Goal: Transaction & Acquisition: Obtain resource

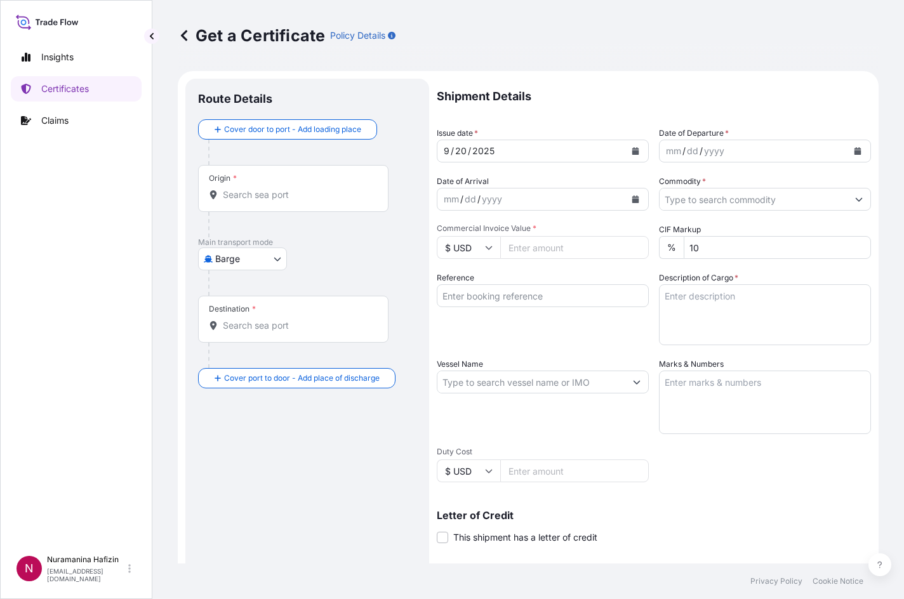
select select "Barge"
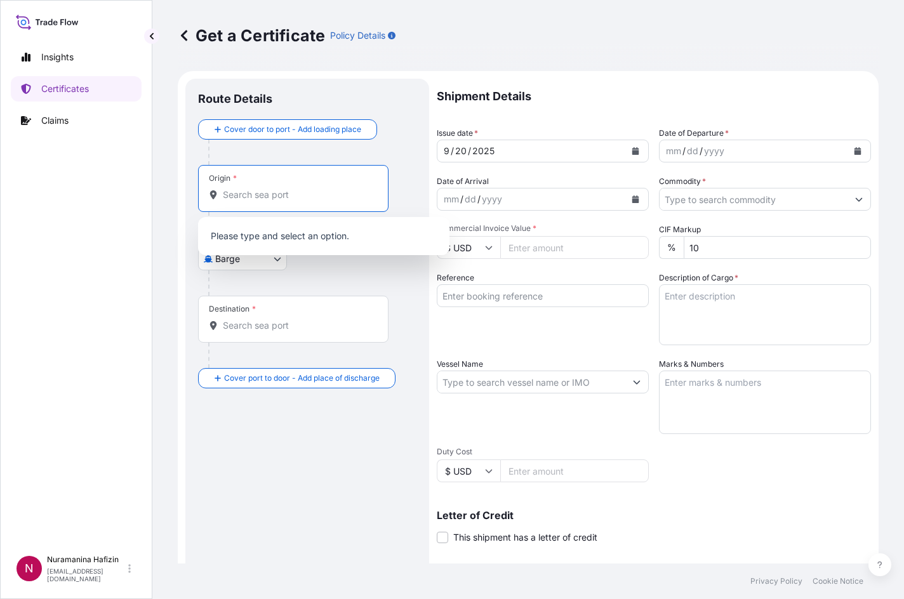
click at [251, 194] on input "Origin *" at bounding box center [298, 195] width 150 height 13
paste input "HUDDERSFIELD"
type input "HUDDERSFIELD"
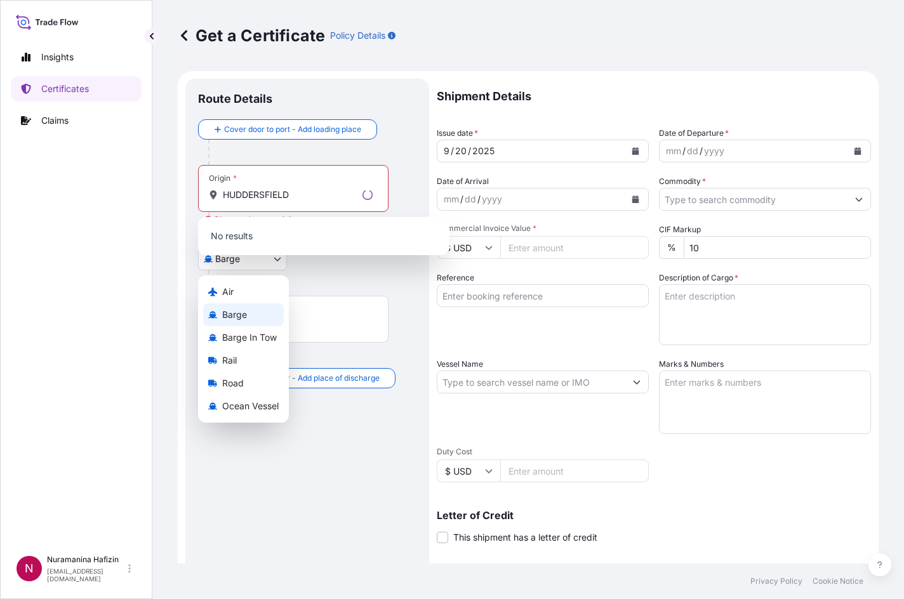
click at [238, 261] on body "0 options available. Insights Certificates Claims N Nuramanina Hafizin [EMAIL_A…" at bounding box center [452, 299] width 904 height 599
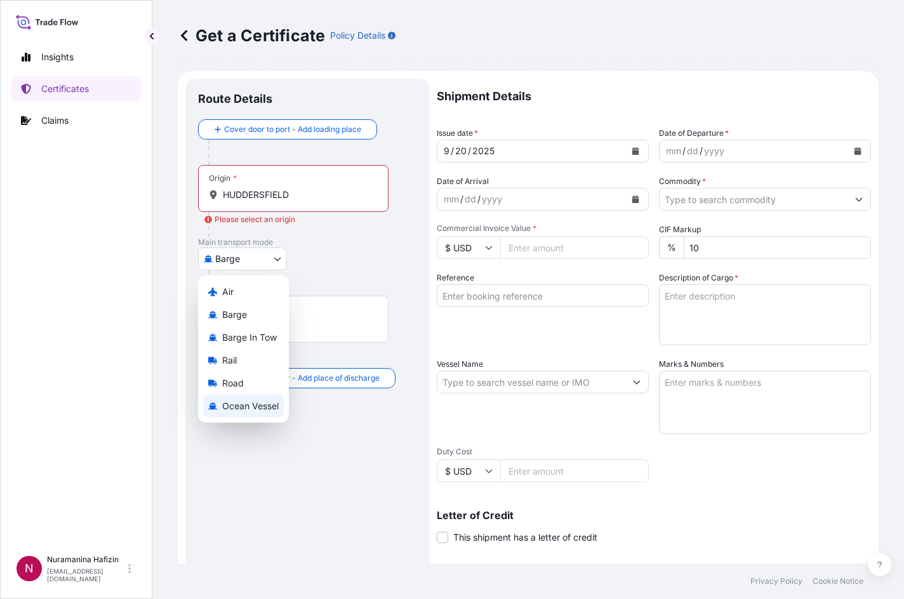
click at [251, 408] on span "Ocean Vessel" at bounding box center [250, 406] width 57 height 13
select select "Ocean Vessel"
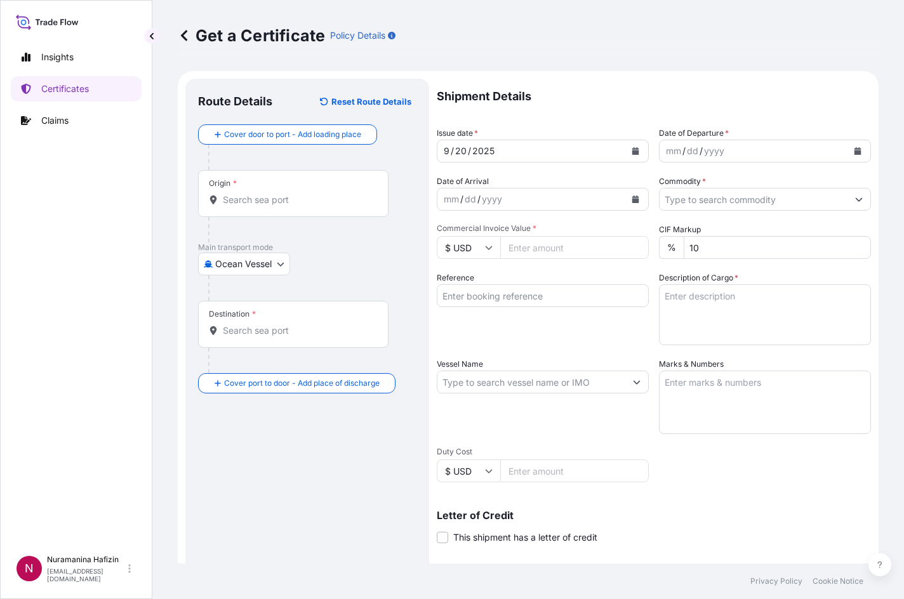
click at [292, 213] on div "Origin *" at bounding box center [293, 193] width 191 height 47
click at [292, 206] on input "Origin *" at bounding box center [298, 200] width 150 height 13
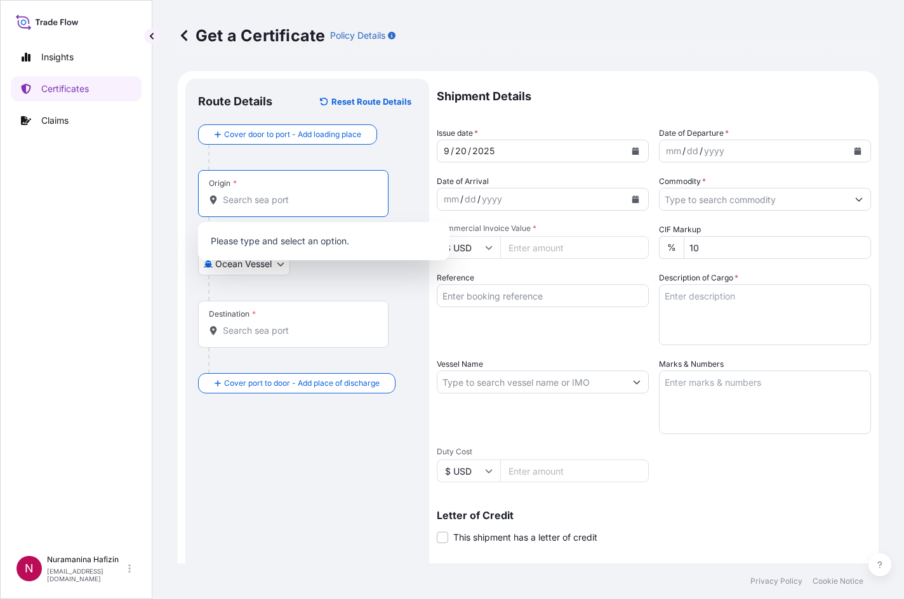
paste input "HUDDERSFIELD"
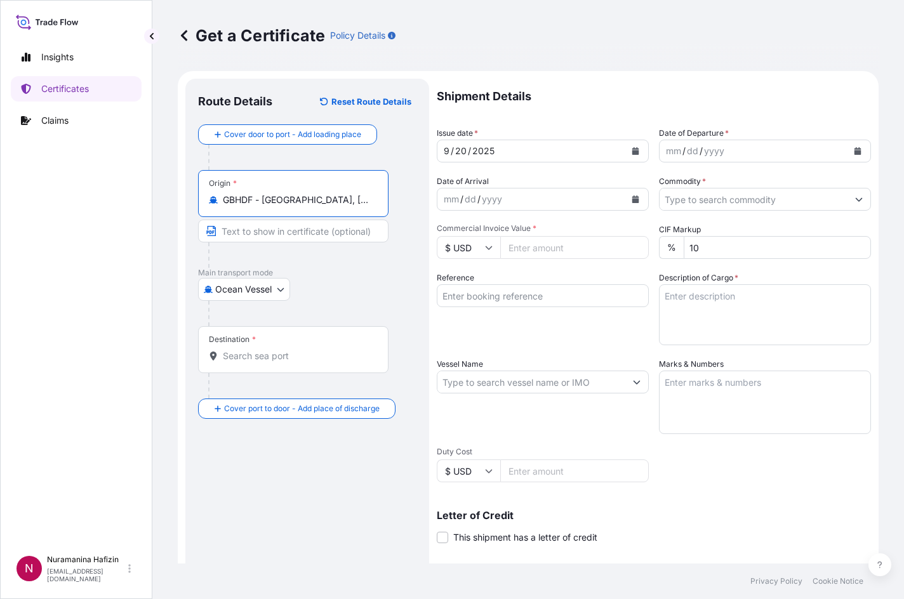
type input "GBHDF - [GEOGRAPHIC_DATA], [GEOGRAPHIC_DATA]"
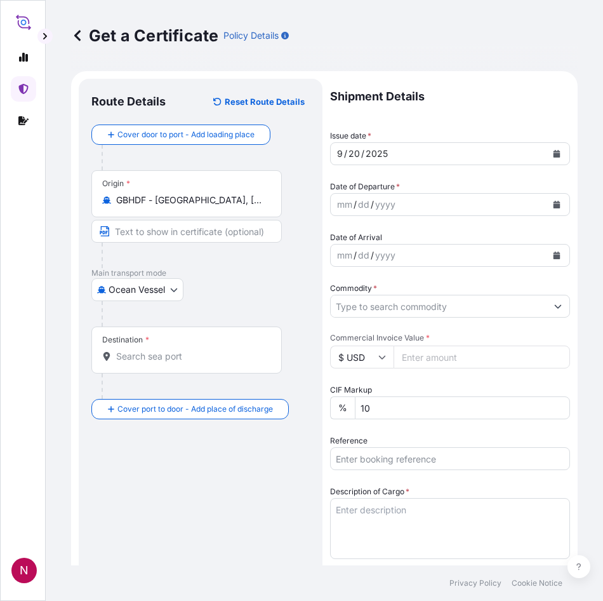
click at [547, 203] on button "Calendar" at bounding box center [557, 204] width 20 height 20
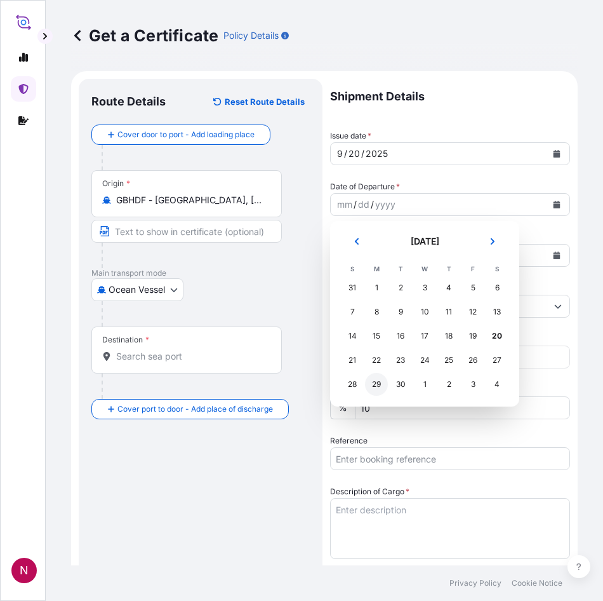
click at [372, 383] on div "29" at bounding box center [376, 384] width 23 height 23
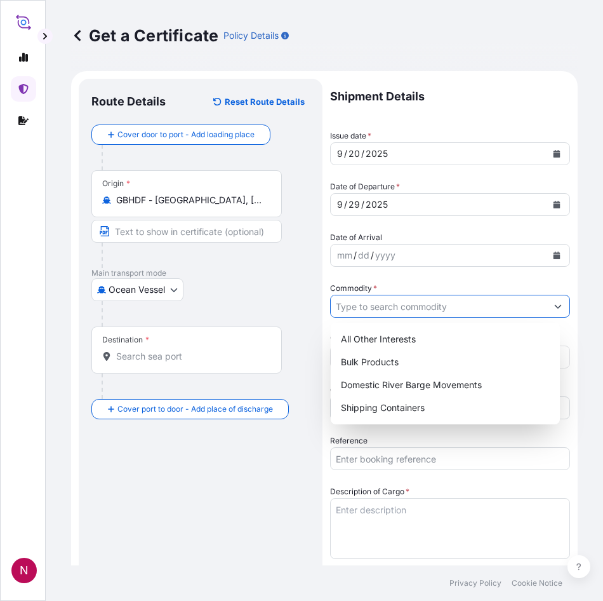
click at [418, 305] on input "Commodity *" at bounding box center [439, 306] width 216 height 23
click at [385, 412] on div "Shipping Containers" at bounding box center [445, 407] width 219 height 23
type input "Shipping Containers"
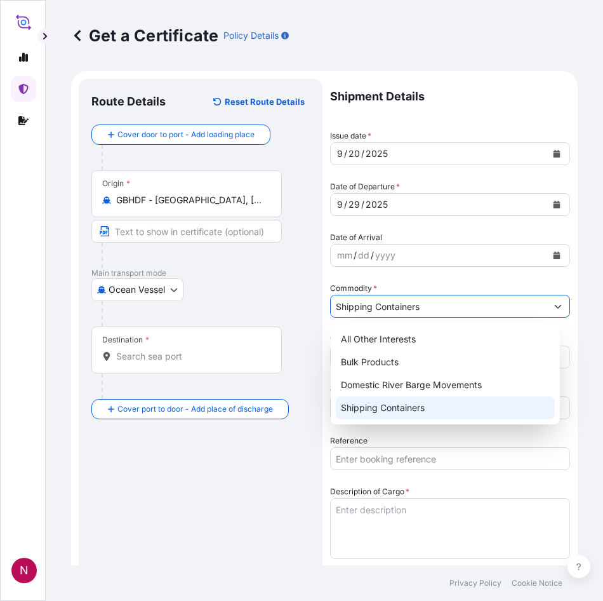
click at [424, 414] on div "Shipping Containers" at bounding box center [445, 407] width 219 height 23
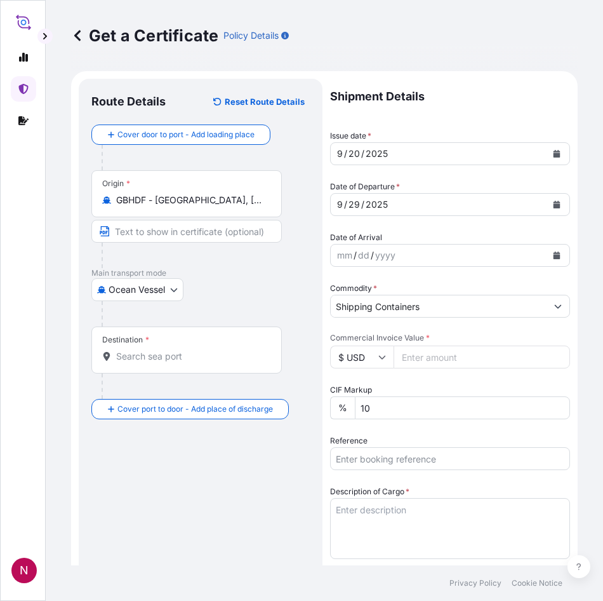
click at [405, 349] on input "Commercial Invoice Value *" at bounding box center [482, 356] width 177 height 23
type input "157593.60"
click at [236, 363] on div "Destination *" at bounding box center [186, 349] width 191 height 47
click at [236, 363] on input "Destination *" at bounding box center [191, 356] width 150 height 13
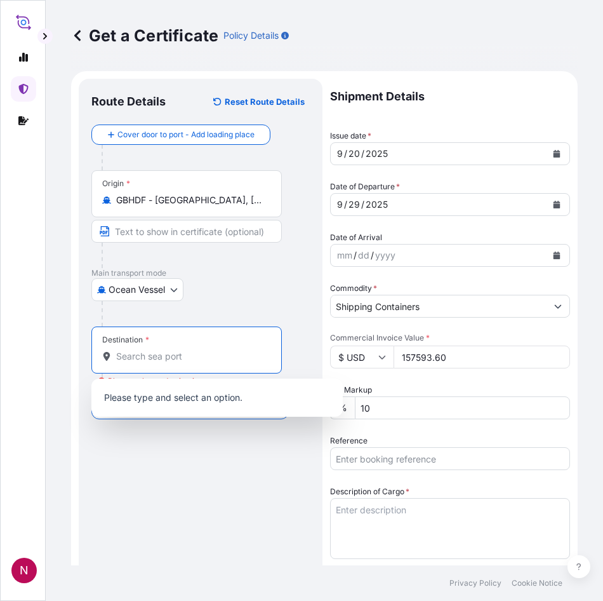
click at [178, 360] on input "Destination * Please select a destination" at bounding box center [191, 356] width 150 height 13
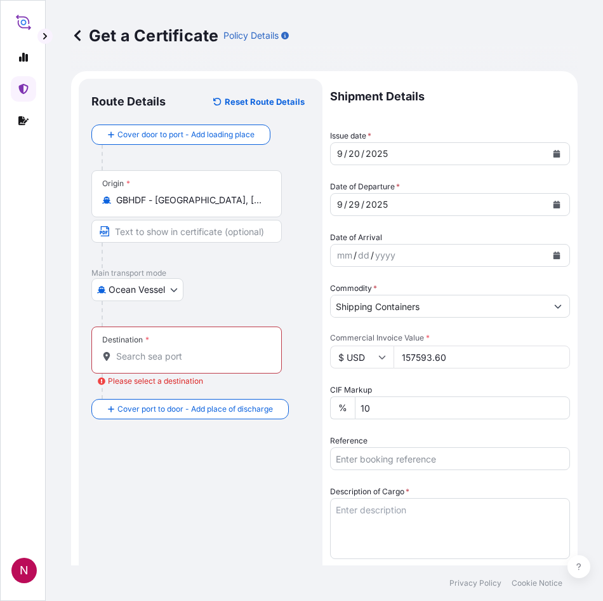
click at [140, 346] on div "Destination *" at bounding box center [186, 349] width 191 height 47
click at [140, 350] on input "Destination * Please select a destination" at bounding box center [191, 356] width 150 height 13
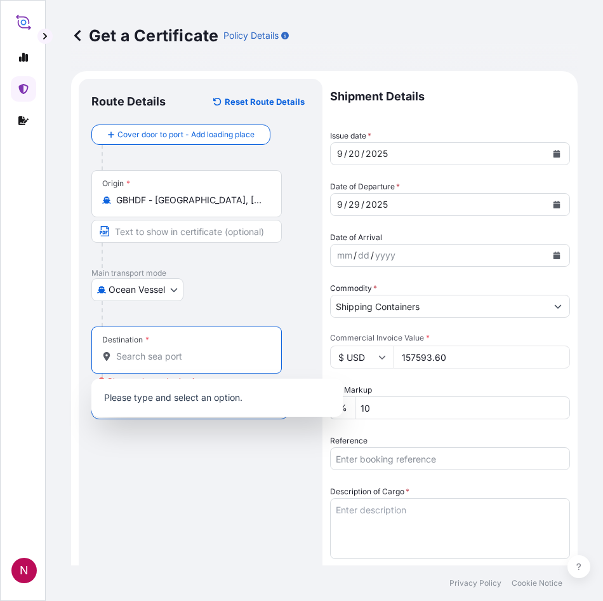
paste input "NHAVA SHEVA, [GEOGRAPHIC_DATA]"
drag, startPoint x: 178, startPoint y: 351, endPoint x: 248, endPoint y: 352, distance: 69.9
click at [251, 352] on div "NHAVA SHEVA, [GEOGRAPHIC_DATA]" at bounding box center [186, 356] width 169 height 13
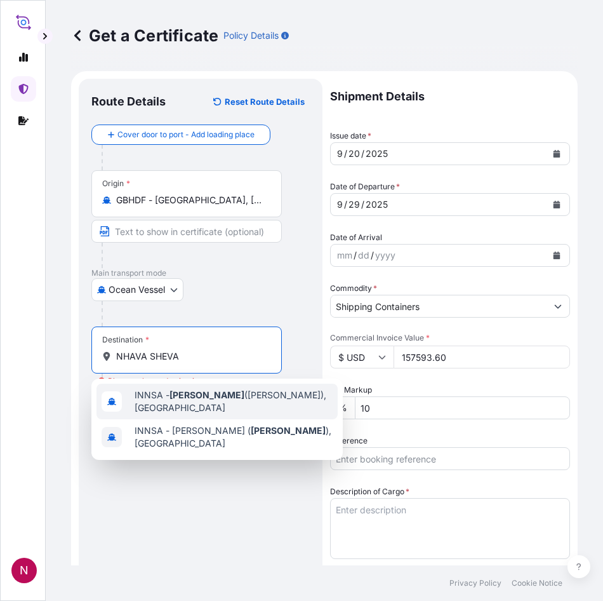
click at [218, 409] on span "INNSA - [GEOGRAPHIC_DATA] ([PERSON_NAME]), [GEOGRAPHIC_DATA]" at bounding box center [234, 401] width 198 height 25
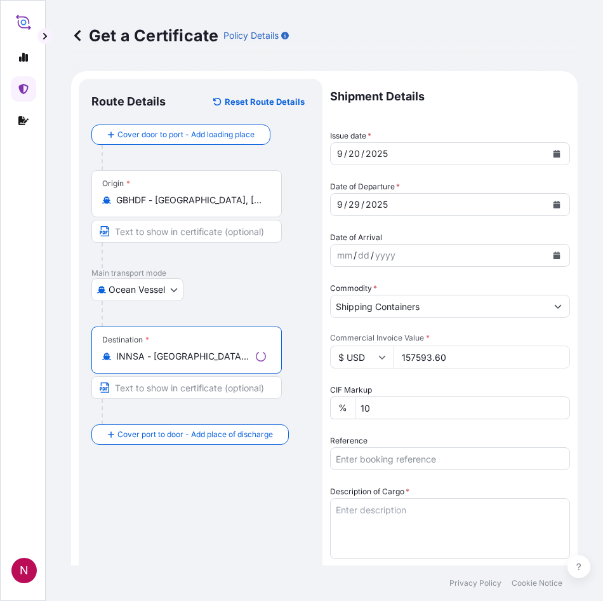
type input "INNSA - [GEOGRAPHIC_DATA] ([PERSON_NAME]), [GEOGRAPHIC_DATA]"
click at [208, 498] on div "Route Details Reset Route Details Cover door to port - Add loading place Place …" at bounding box center [200, 553] width 218 height 925
click at [415, 453] on input "Reference" at bounding box center [450, 458] width 240 height 23
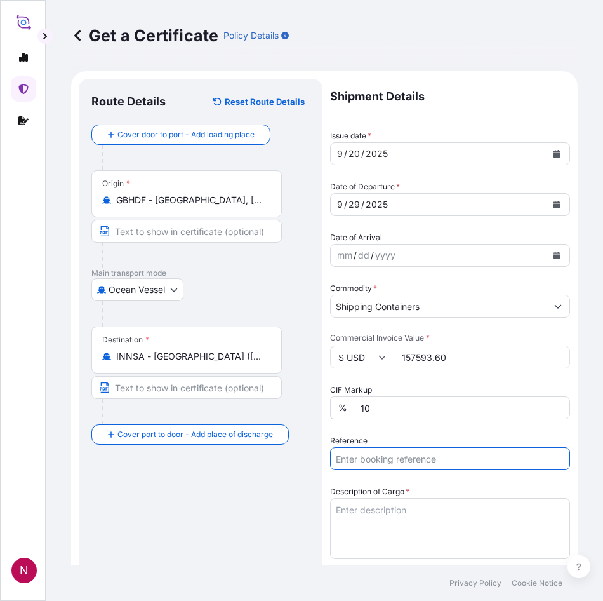
click at [396, 456] on input "Reference" at bounding box center [450, 458] width 240 height 23
paste input "B000235483"
type input "B000235483"
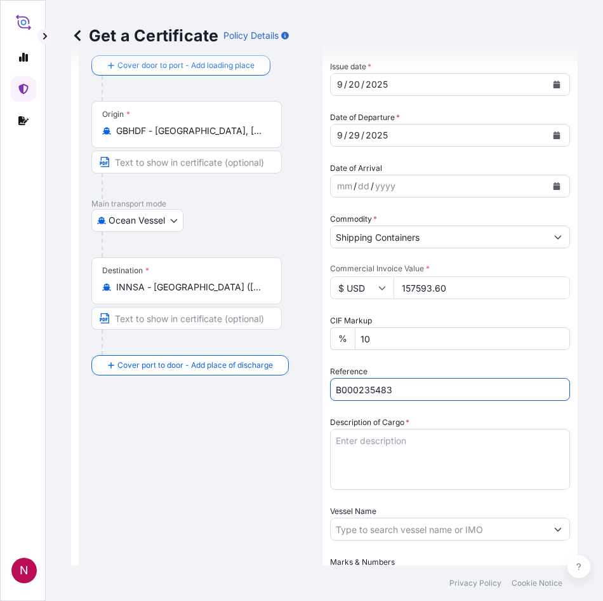
scroll to position [64, 0]
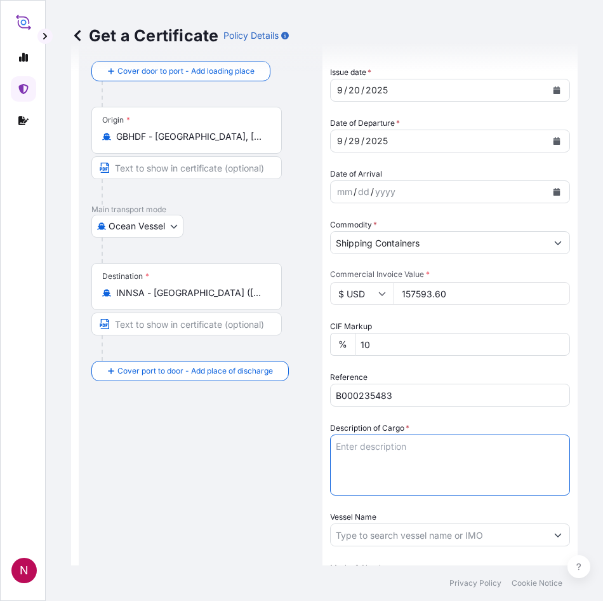
click at [380, 452] on textarea "Description of Cargo *" at bounding box center [450, 464] width 240 height 61
click at [360, 445] on textarea "Description of Cargo *" at bounding box center [450, 464] width 240 height 61
paste textarea "14 BOXES SOLSPERSE(TM) 5000S 27 DRUMS SOLSPERSE(TM) 39000 8 DRUMS SOLSPERSE(TM)…"
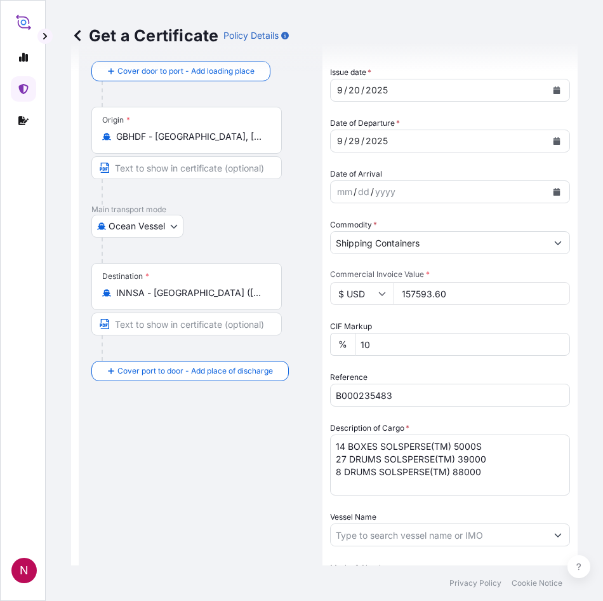
click at [345, 483] on textarea "14 BOXES SOLSPERSE(TM) 5000S 27 DRUMS SOLSPERSE(TM) 39000 8 DRUMS SOLSPERSE(TM)…" at bounding box center [450, 464] width 240 height 61
paste textarea "GW: 645.50 KGS NW: 510.00 KGS"
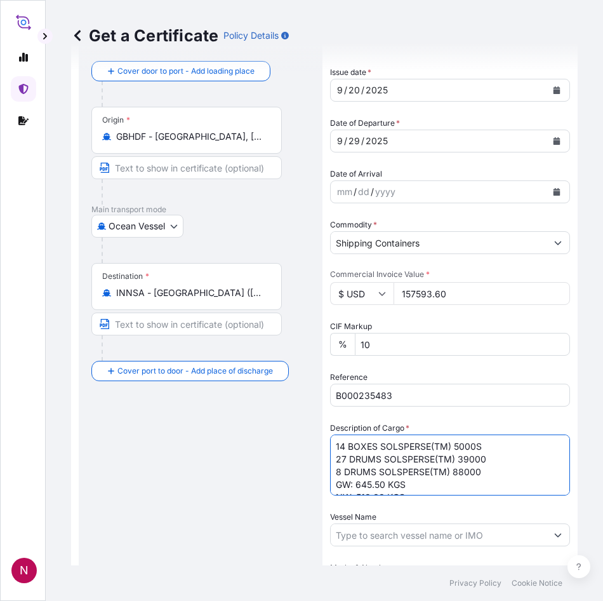
scroll to position [20, 0]
drag, startPoint x: 356, startPoint y: 464, endPoint x: 386, endPoint y: 470, distance: 30.4
click at [386, 470] on textarea "14 BOXES SOLSPERSE(TM) 5000S 27 DRUMS SOLSPERSE(TM) 39000 8 DRUMS SOLSPERSE(TM)…" at bounding box center [450, 464] width 240 height 61
paste textarea ",400.500"
drag, startPoint x: 360, startPoint y: 478, endPoint x: 385, endPoint y: 482, distance: 25.7
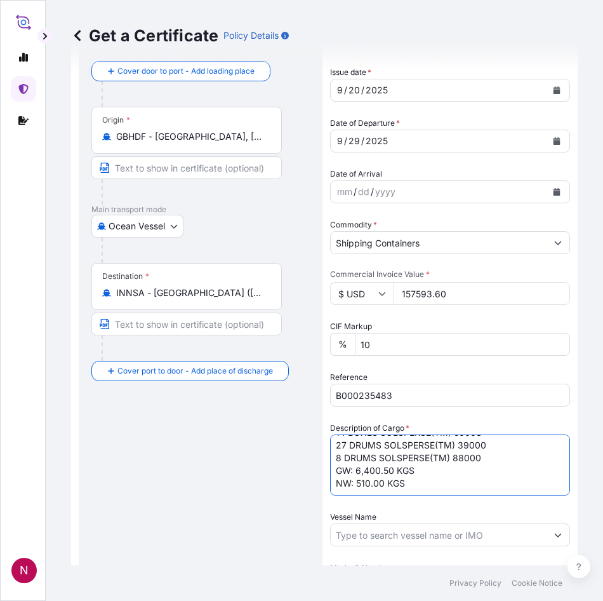
click at [385, 482] on textarea "14 BOXES SOLSPERSE(TM) 5000S 27 DRUMS SOLSPERSE(TM) 39000 8 DRUMS SOLSPERSE(TM)…" at bounding box center [450, 464] width 240 height 61
paste textarea ",460.0000"
type textarea "14 BOXES SOLSPERSE(TM) 5000S 27 DRUMS SOLSPERSE(TM) 39000 8 DRUMS SOLSPERSE(TM)…"
click at [178, 484] on div "Route Details Reset Route Details Cover door to port - Add loading place Place …" at bounding box center [200, 490] width 218 height 925
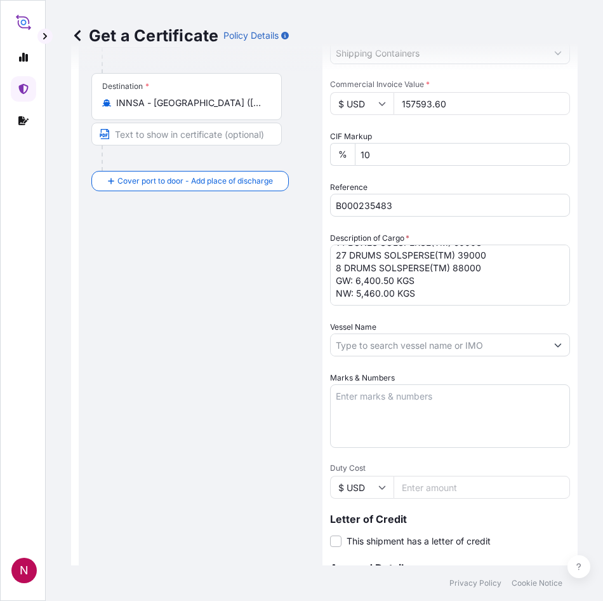
scroll to position [254, 0]
click at [363, 347] on input "Vessel Name" at bounding box center [439, 344] width 216 height 23
paste input "ALULA EXPRESS"
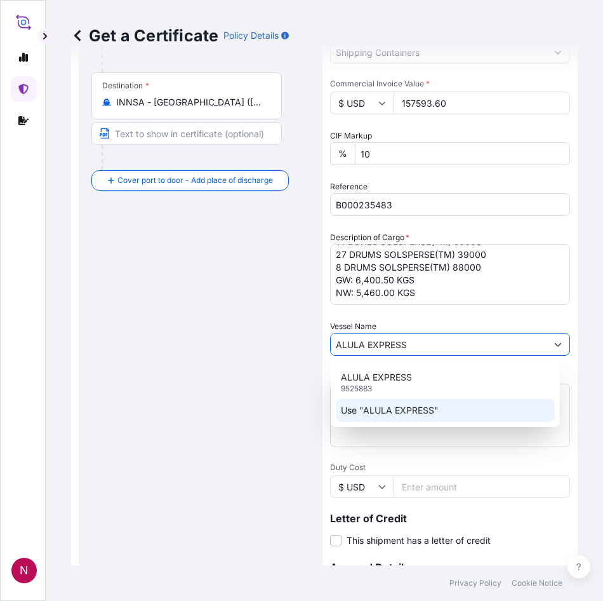
click at [379, 417] on div "Use "ALULA EXPRESS"" at bounding box center [445, 410] width 219 height 23
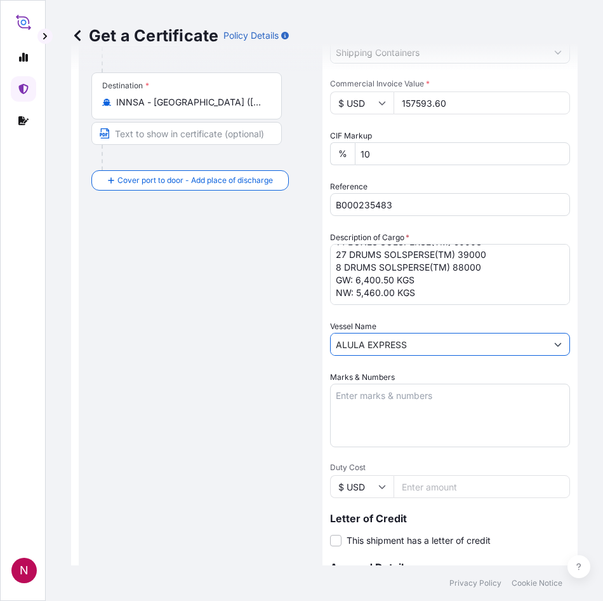
type input "ALULA EXPRESS"
click at [220, 406] on div "Route Details Reset Route Details Cover door to port - Add loading place Place …" at bounding box center [200, 299] width 218 height 925
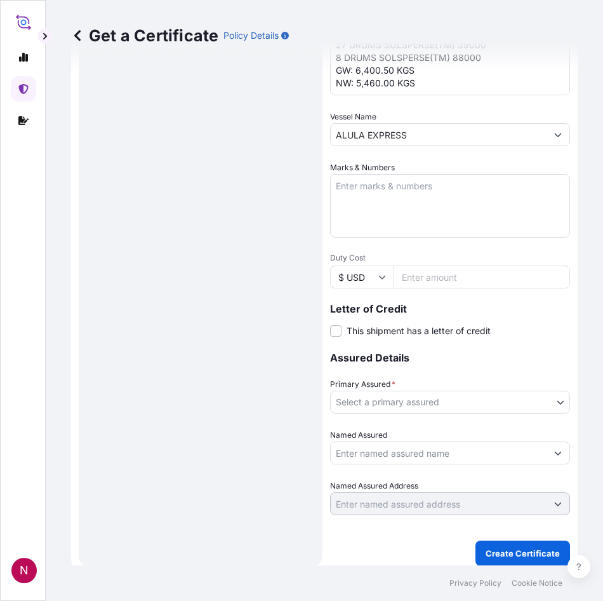
scroll to position [472, 0]
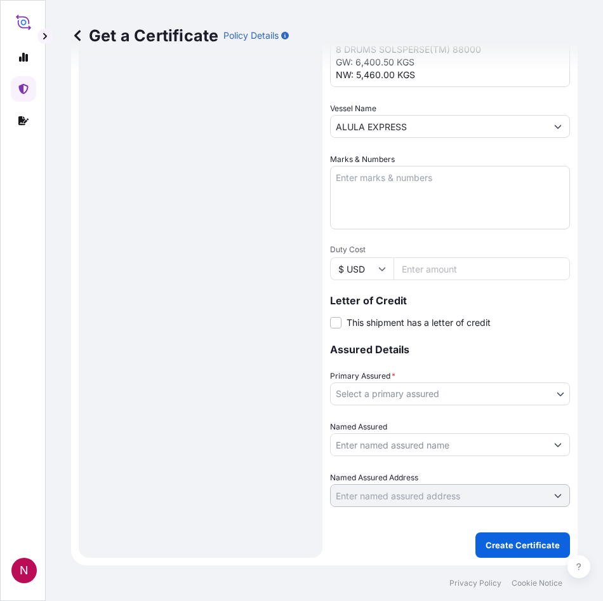
click at [412, 396] on body "0 options available. 2 options available. N Get a Certificate Policy Details Ro…" at bounding box center [301, 300] width 603 height 601
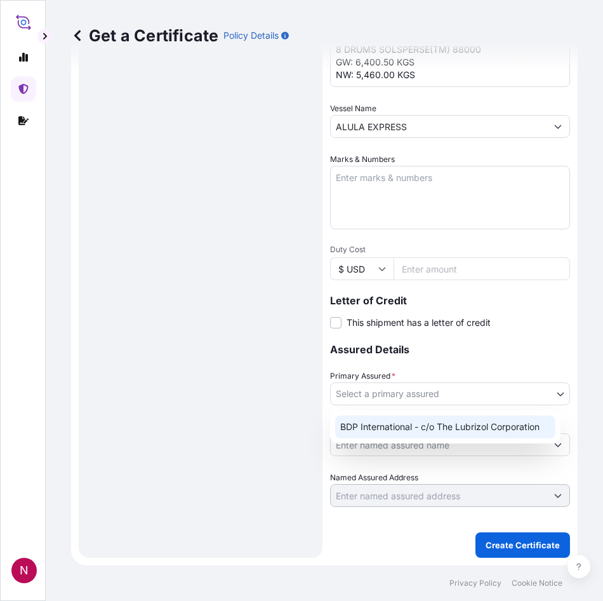
click at [403, 430] on div "BDP International - c/o The Lubrizol Corporation" at bounding box center [445, 426] width 220 height 23
select select "31972"
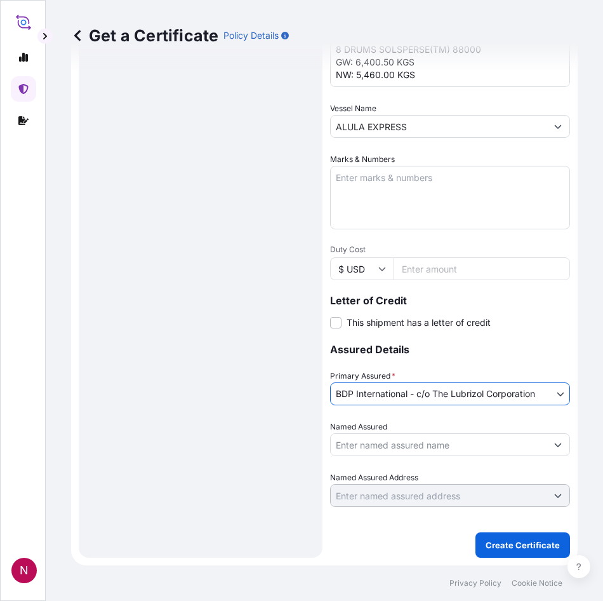
click at [420, 450] on input "Named Assured" at bounding box center [439, 444] width 216 height 23
click at [424, 441] on input "Named Assured" at bounding box center [439, 444] width 216 height 23
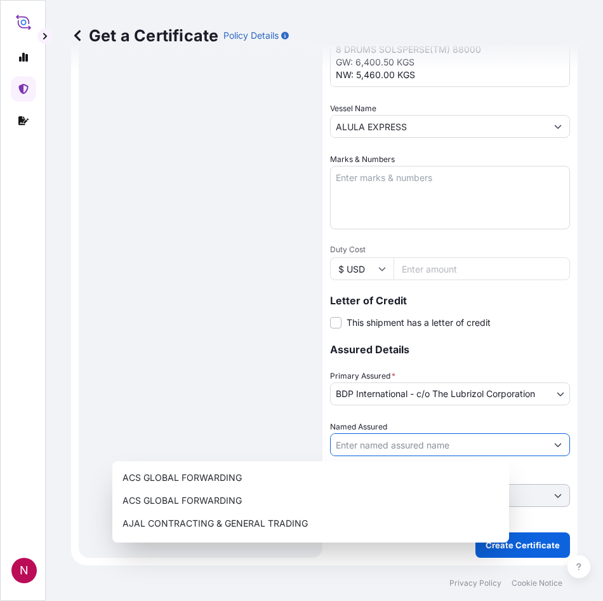
paste input "HUBERGROUP INDIA PRIVATE LIMITED"
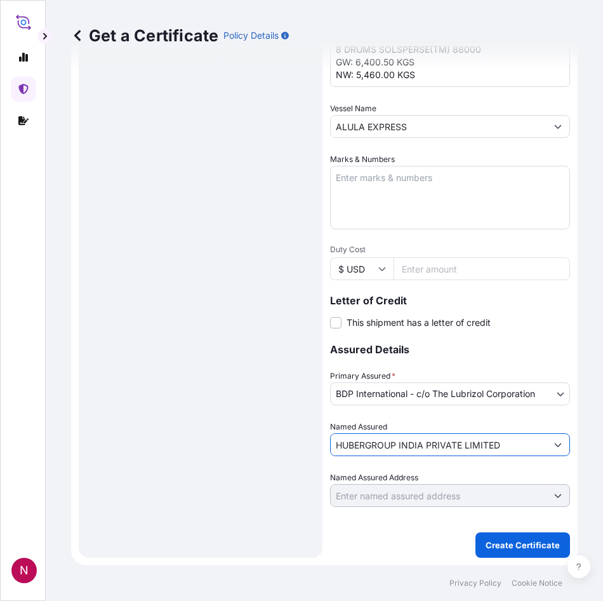
type input "HUBERGROUP INDIA PRIVATE LIMITED"
click at [144, 418] on div "Route Details Reset Route Details Cover door to port - Add loading place Place …" at bounding box center [200, 82] width 218 height 925
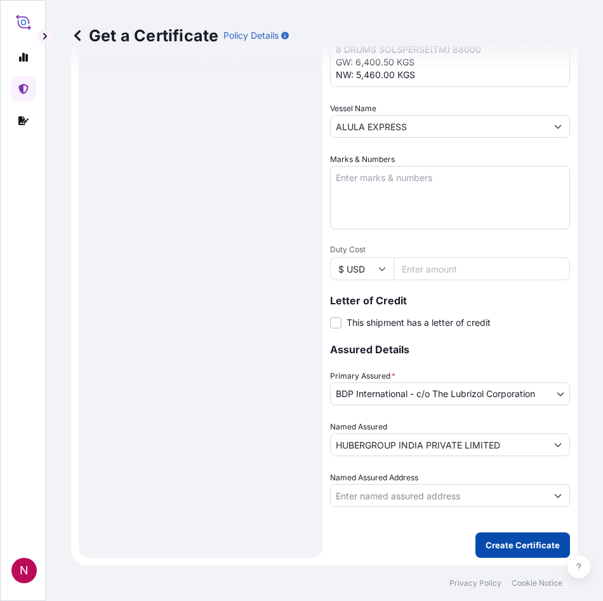
click at [505, 537] on button "Create Certificate" at bounding box center [523, 544] width 95 height 25
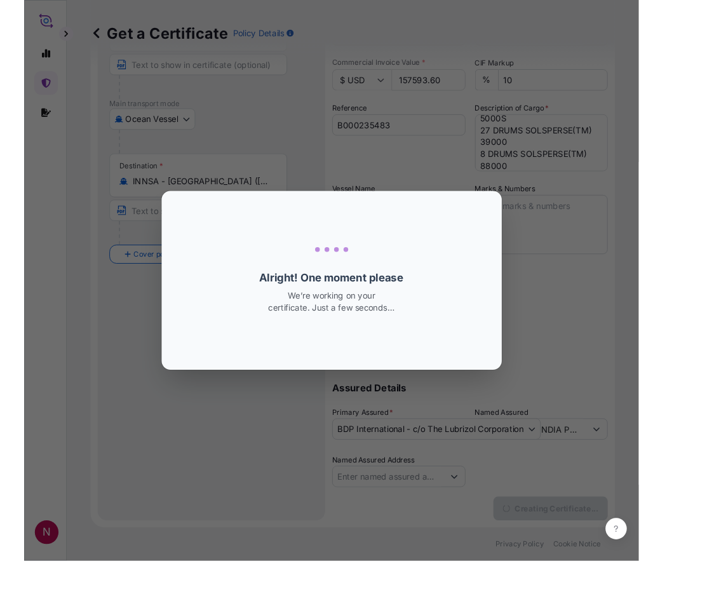
scroll to position [162, 0]
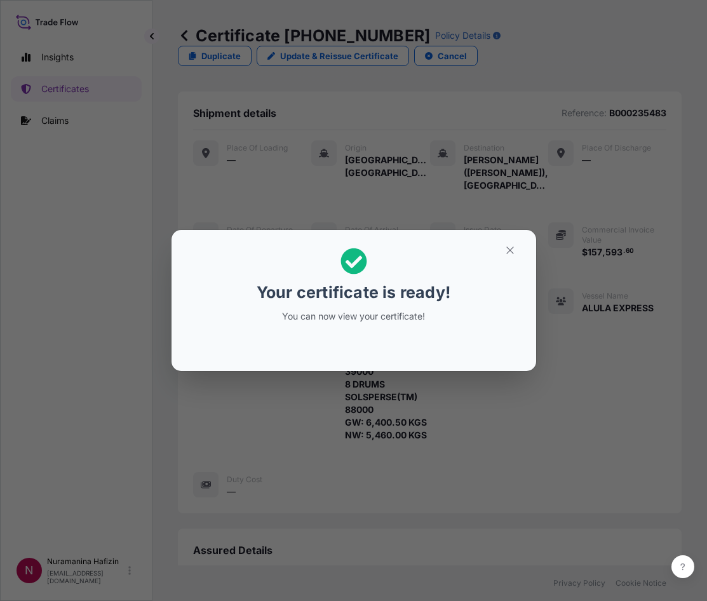
click at [143, 450] on div "Your certificate is ready! You can now view your certificate!" at bounding box center [353, 300] width 707 height 601
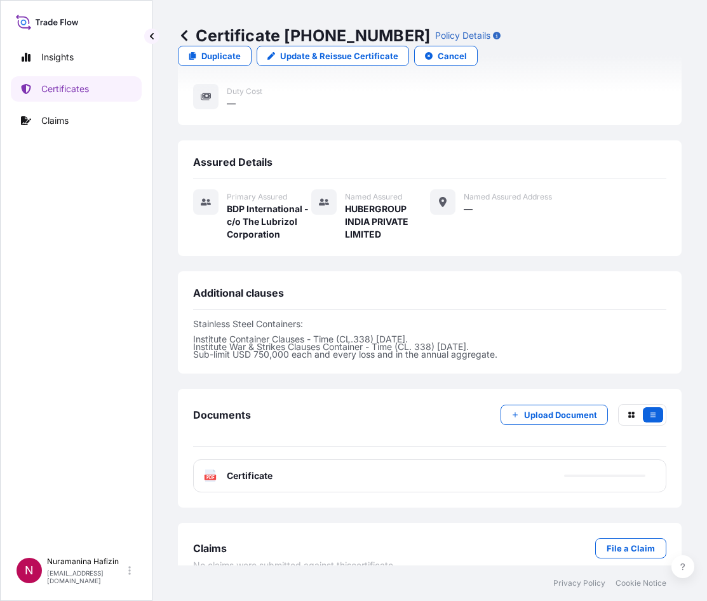
scroll to position [410, 0]
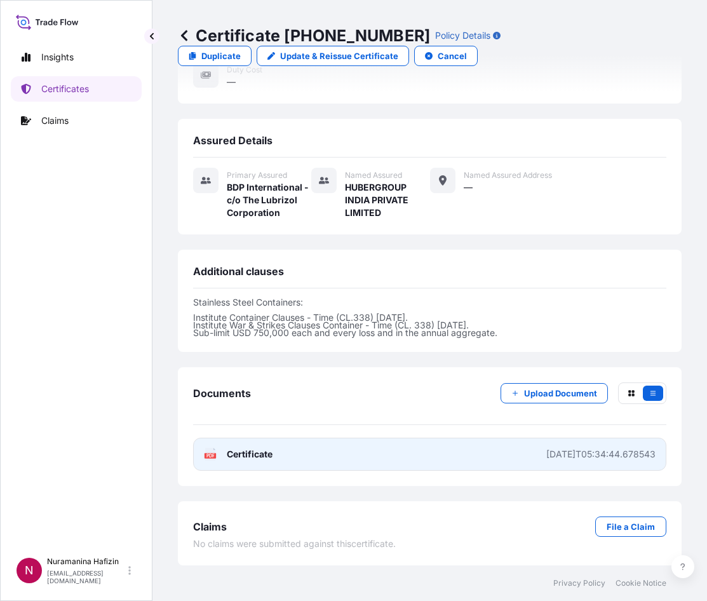
click at [279, 459] on link "PDF Certificate [DATE]T05:34:44.678543" at bounding box center [429, 454] width 473 height 33
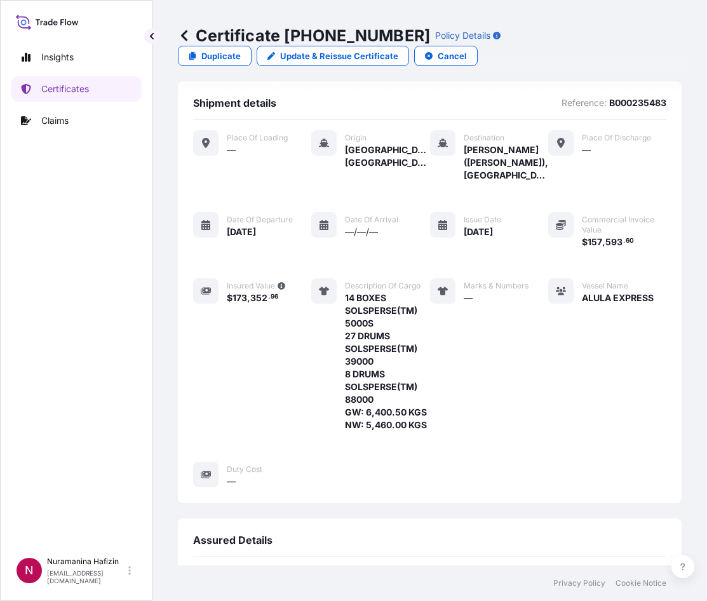
scroll to position [0, 0]
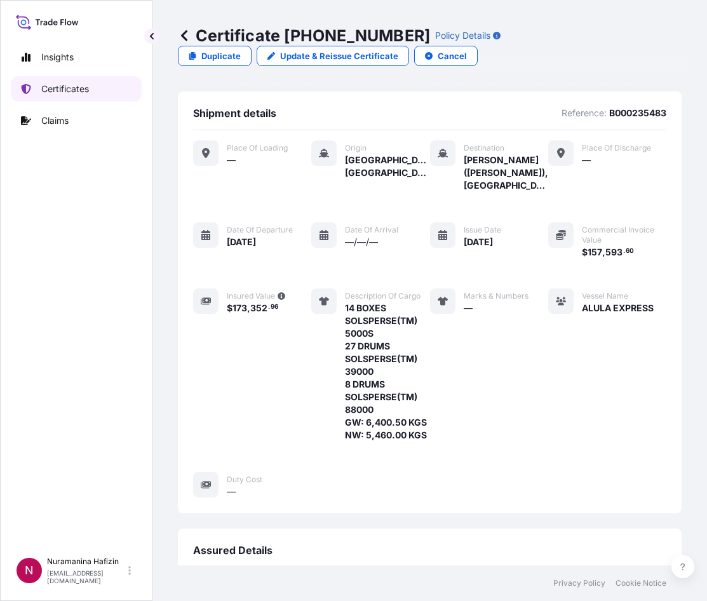
click at [64, 83] on p "Certificates" at bounding box center [65, 89] width 48 height 13
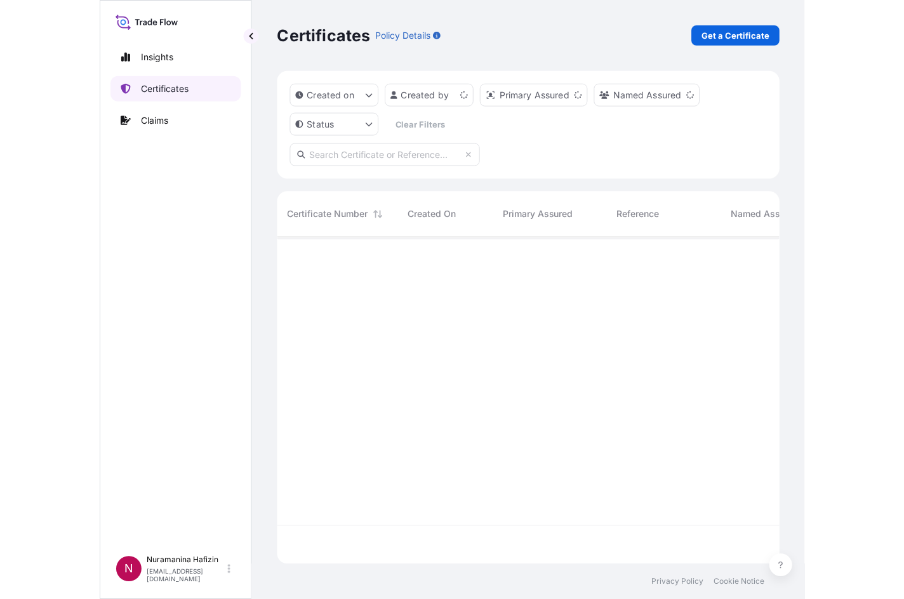
scroll to position [325, 494]
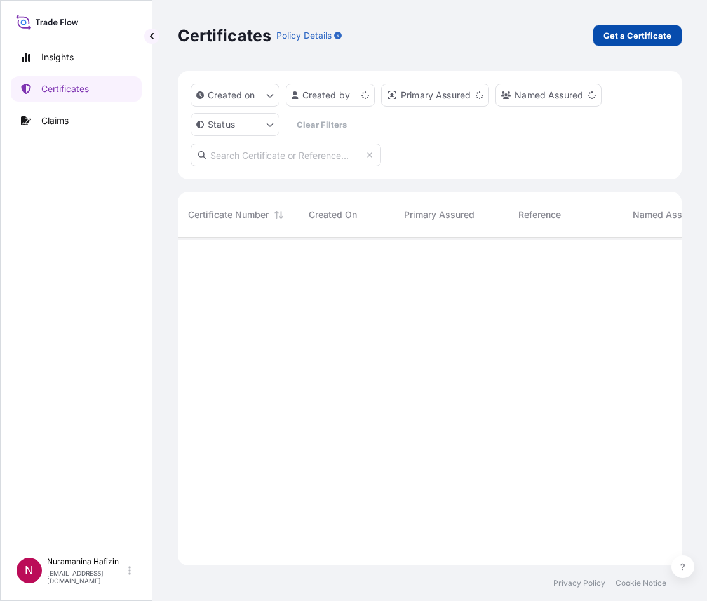
click at [641, 35] on p "Get a Certificate" at bounding box center [637, 35] width 68 height 13
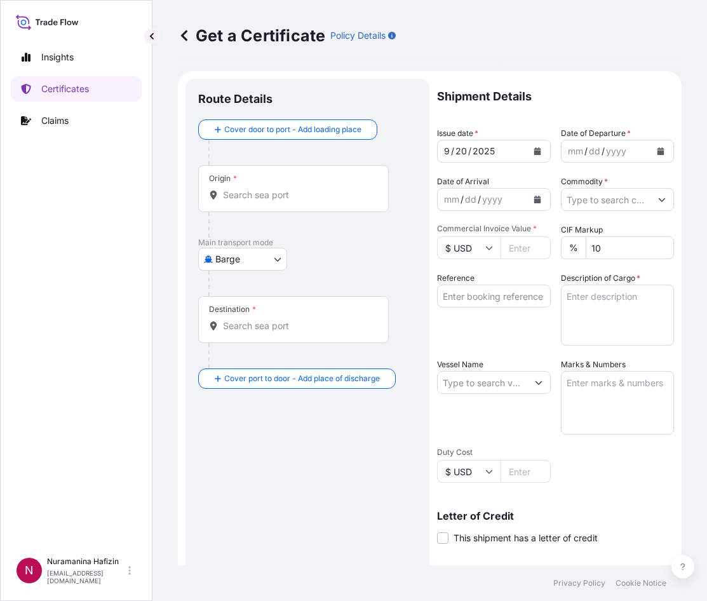
click at [253, 260] on body "Insights Certificates Claims N Nuramanina Hafizin [EMAIL_ADDRESS][DOMAIN_NAME] …" at bounding box center [353, 300] width 707 height 601
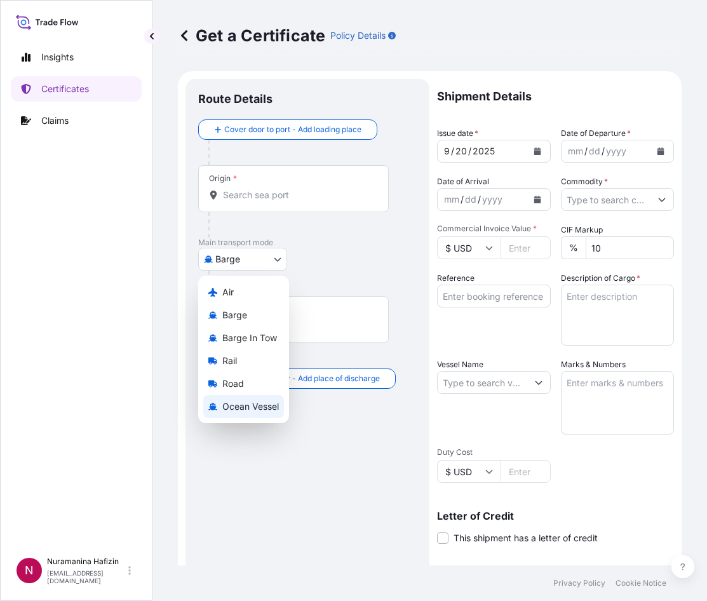
click at [264, 407] on span "Ocean Vessel" at bounding box center [250, 406] width 57 height 13
select select "Ocean Vessel"
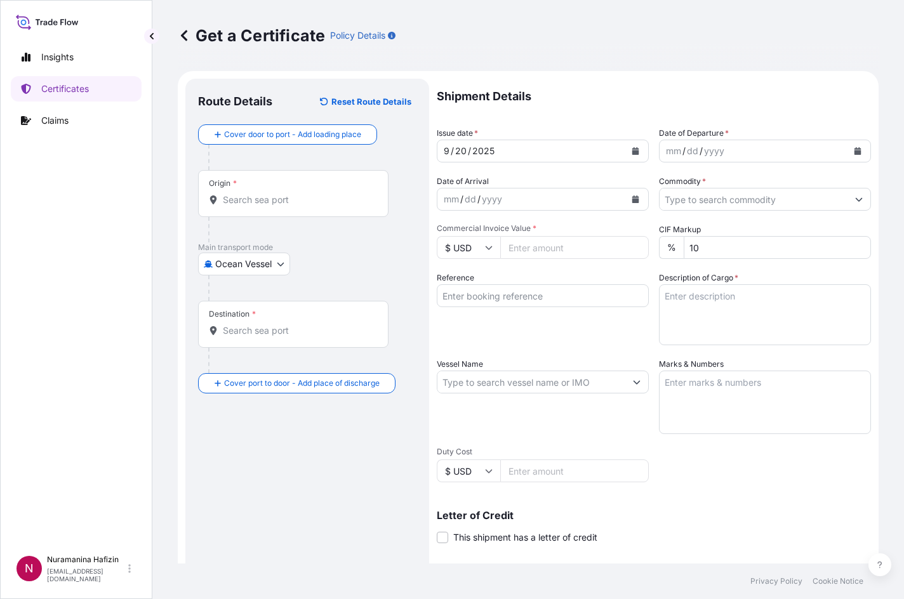
click at [262, 194] on input "Origin *" at bounding box center [298, 200] width 150 height 13
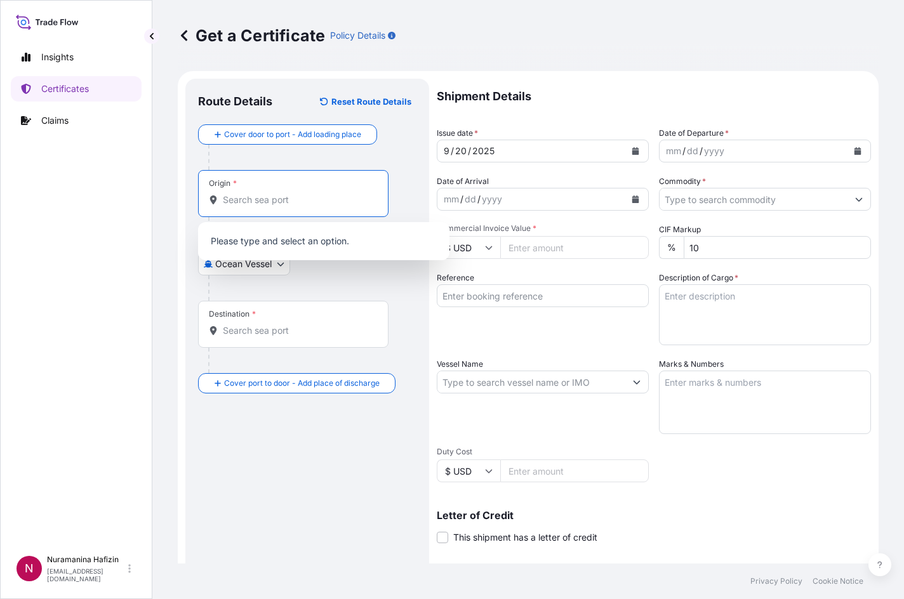
paste input "HUDDERSFIELD"
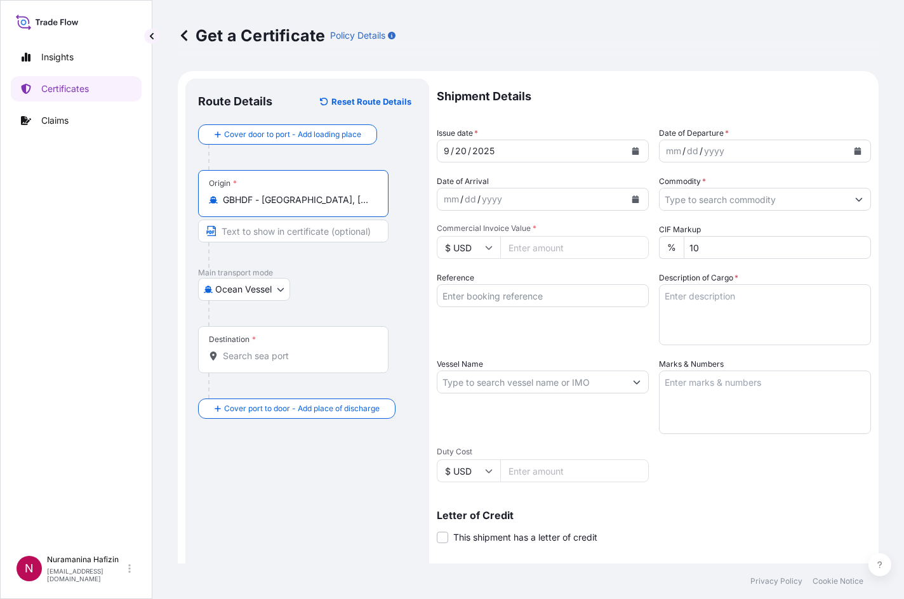
type input "GBHDF - [GEOGRAPHIC_DATA], [GEOGRAPHIC_DATA]"
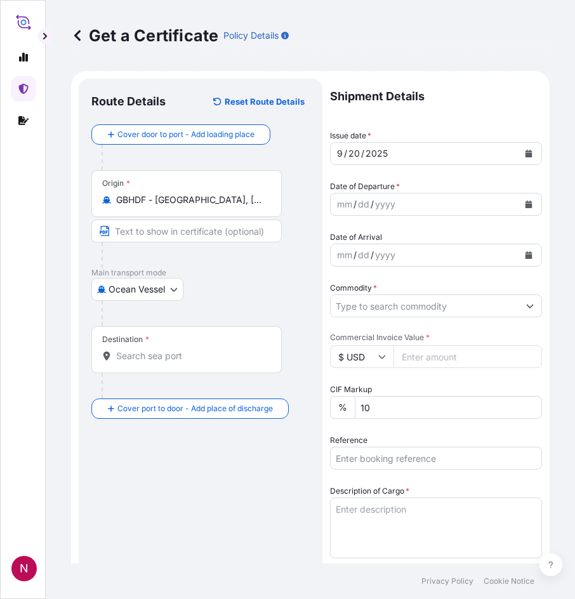
click at [214, 355] on input "Destination *" at bounding box center [191, 356] width 150 height 13
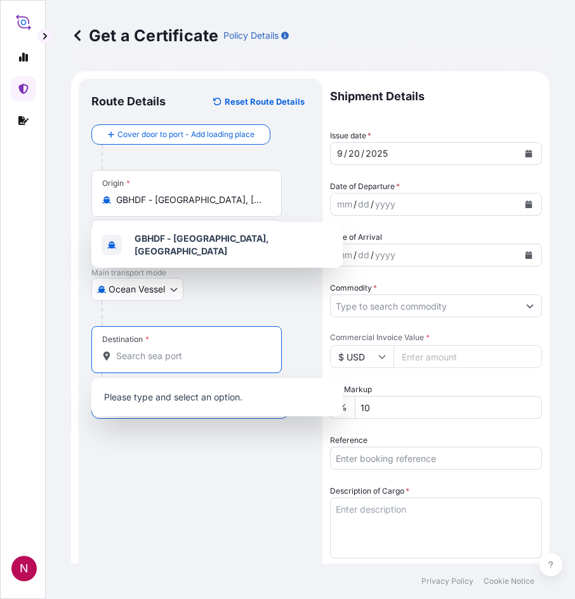
paste input "NHAVA SHEVA, [GEOGRAPHIC_DATA]"
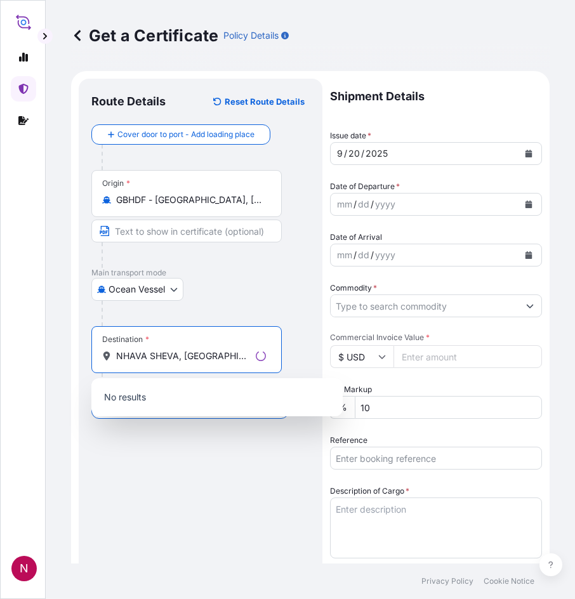
drag, startPoint x: 177, startPoint y: 361, endPoint x: 218, endPoint y: 357, distance: 42.1
click at [218, 357] on input "NHAVA SHEVA, [GEOGRAPHIC_DATA]" at bounding box center [183, 356] width 135 height 13
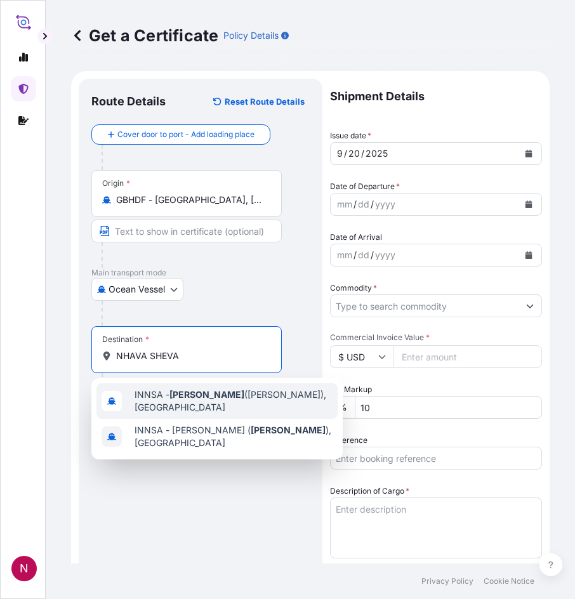
click at [192, 403] on span "INNSA - [GEOGRAPHIC_DATA] ([PERSON_NAME]), [GEOGRAPHIC_DATA]" at bounding box center [234, 401] width 198 height 25
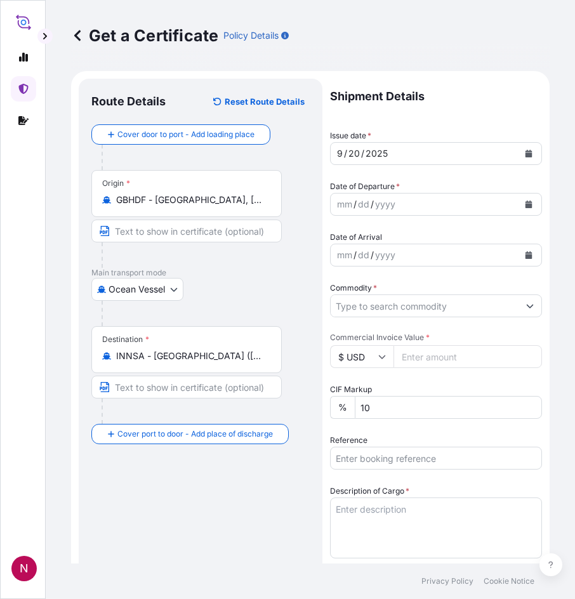
type input "Insalde, [GEOGRAPHIC_DATA]"
click at [433, 196] on div "mm / dd / yyyy" at bounding box center [425, 204] width 188 height 23
click at [525, 203] on icon "Calendar" at bounding box center [529, 205] width 8 height 8
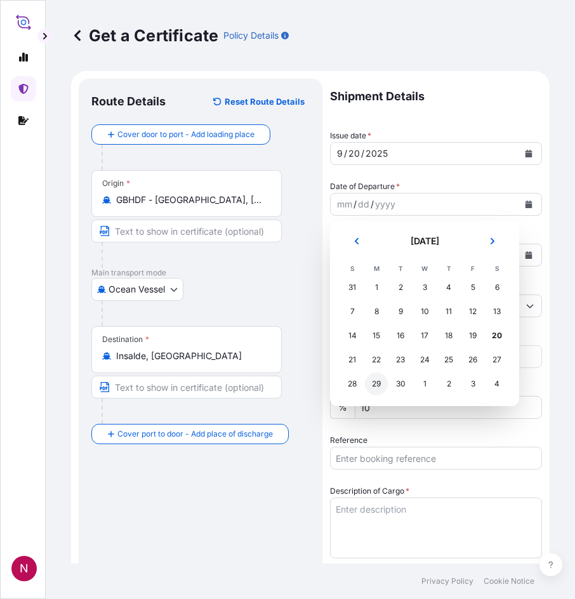
click at [377, 387] on div "29" at bounding box center [376, 384] width 23 height 23
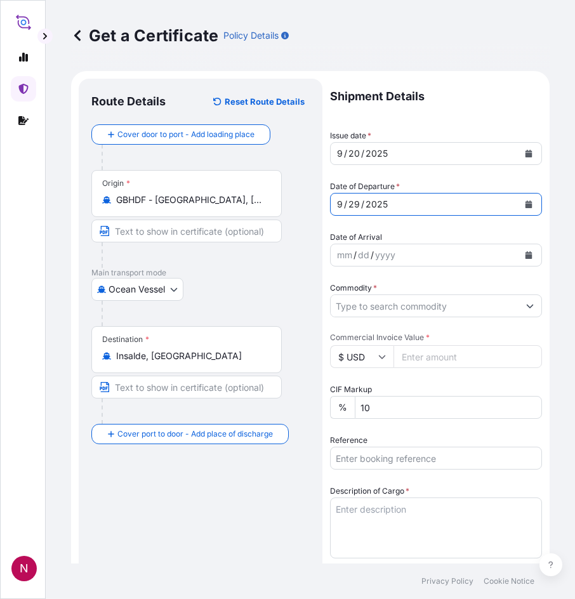
click at [423, 307] on input "Commodity *" at bounding box center [425, 306] width 188 height 23
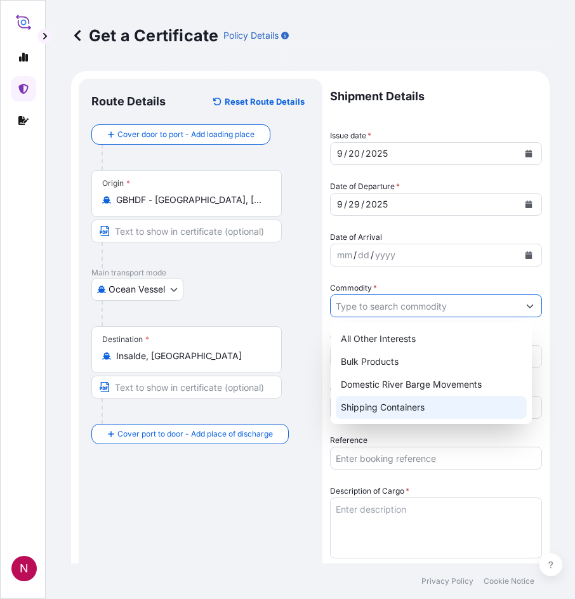
click at [390, 405] on div "Shipping Containers" at bounding box center [431, 407] width 191 height 23
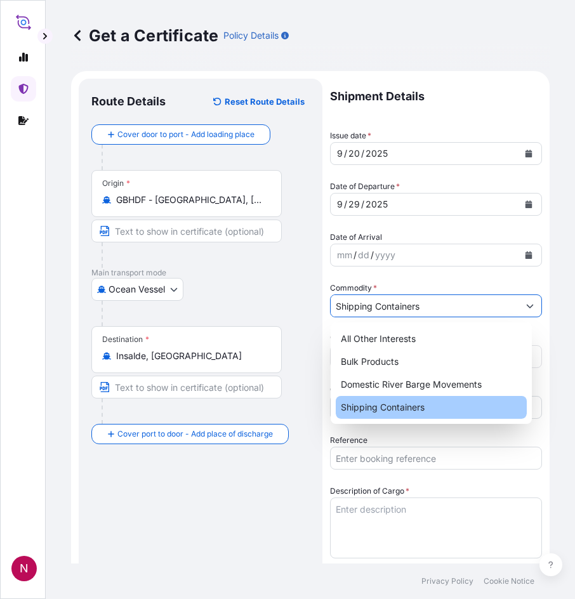
type input "Shipping Containers"
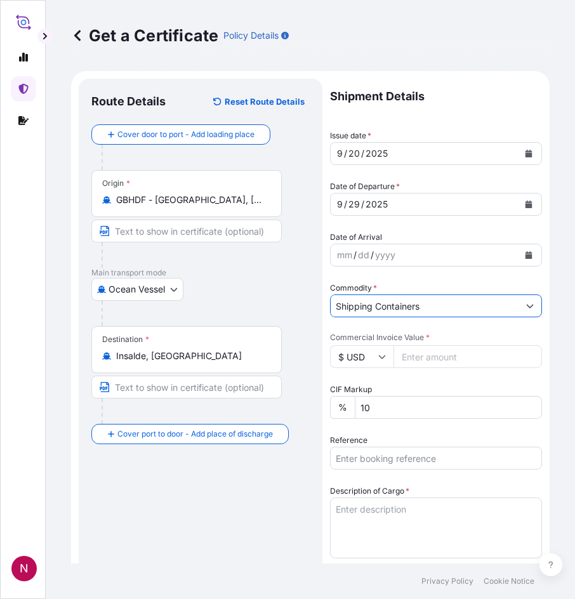
click at [432, 358] on input "Commercial Invoice Value *" at bounding box center [468, 356] width 149 height 23
click at [438, 355] on input "Commercial Invoice Value *" at bounding box center [468, 356] width 149 height 23
type input "46052.00"
click at [396, 458] on input "Reference" at bounding box center [436, 458] width 212 height 23
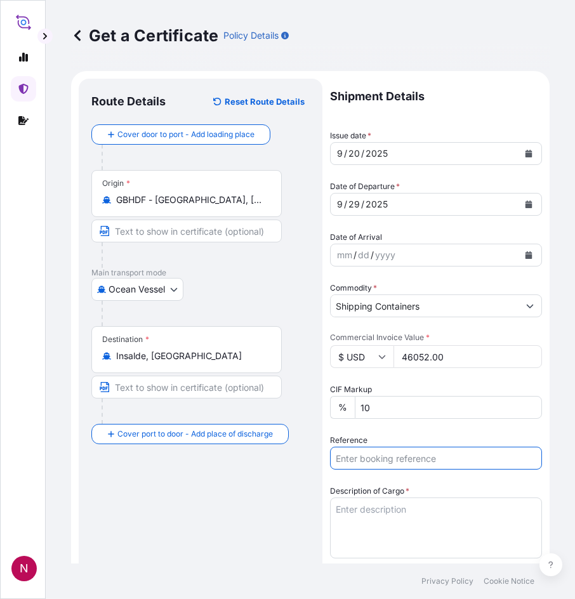
click at [371, 462] on input "Reference" at bounding box center [436, 458] width 212 height 23
paste input "86676984"
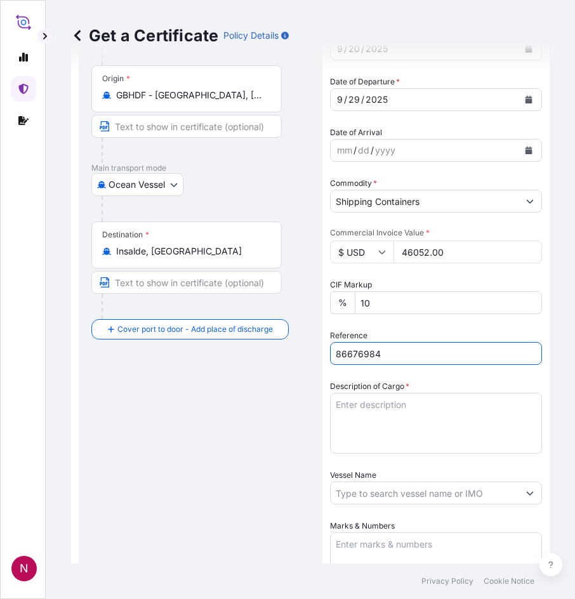
scroll to position [127, 0]
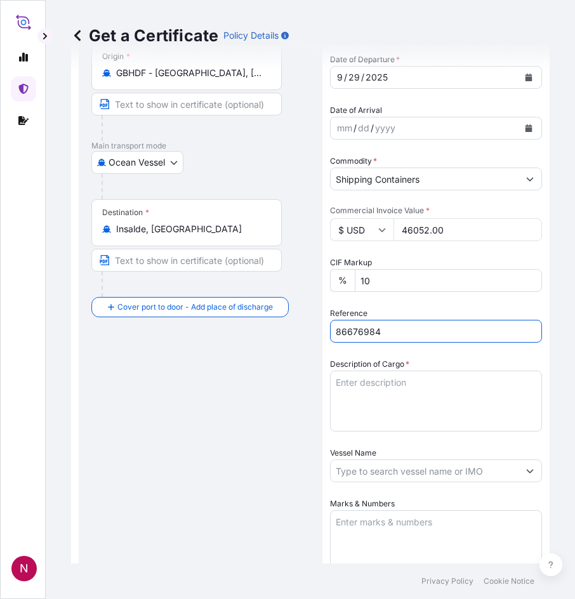
drag, startPoint x: 397, startPoint y: 330, endPoint x: 282, endPoint y: 322, distance: 115.2
click at [282, 322] on form "Route Details Reset Route Details Cover door to port - Add loading place Place …" at bounding box center [310, 427] width 479 height 966
paste input "B000235561"
type input "B000235561"
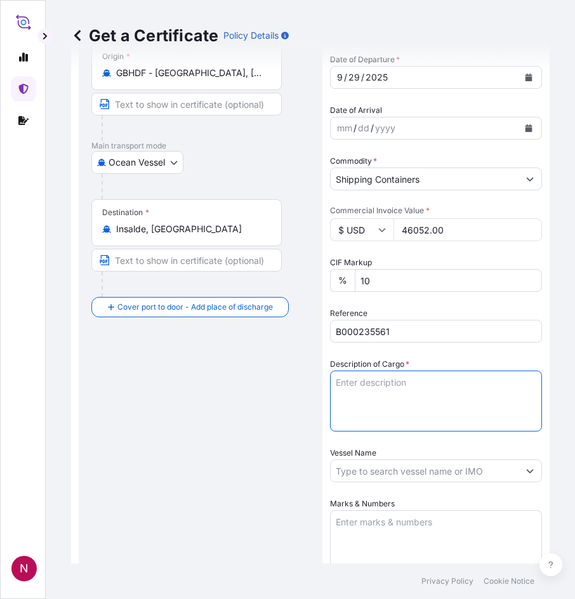
click at [371, 383] on textarea "Description of Cargo *" at bounding box center [436, 401] width 212 height 61
click at [398, 377] on textarea "Description of Cargo *" at bounding box center [436, 401] width 212 height 61
paste textarea "24 PAILS SOLSPERSE(TM) 24000 SC 10 PAILS SOLSPERSE(TM) 74000 4 DRUMS SOLSPERSE(…"
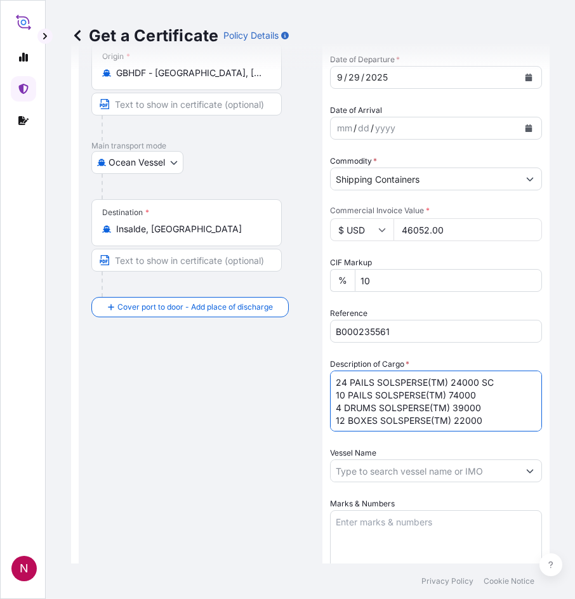
click at [486, 420] on textarea "24 PAILS SOLSPERSE(TM) 24000 SC 10 PAILS SOLSPERSE(TM) 74000 4 DRUMS SOLSPERSE(…" at bounding box center [436, 401] width 212 height 61
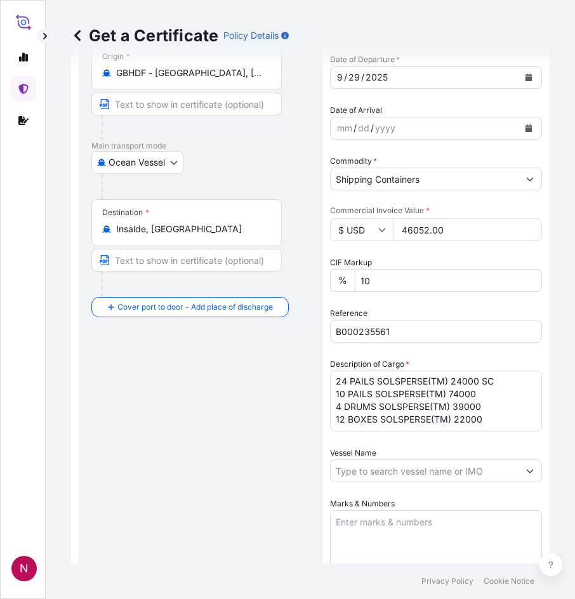
click at [354, 420] on textarea "24 PAILS SOLSPERSE(TM) 24000 SC 10 PAILS SOLSPERSE(TM) 74000 4 DRUMS SOLSPERSE(…" at bounding box center [436, 401] width 212 height 61
paste textarea "GW: 645.50 KGS NW: 510.00 KGS"
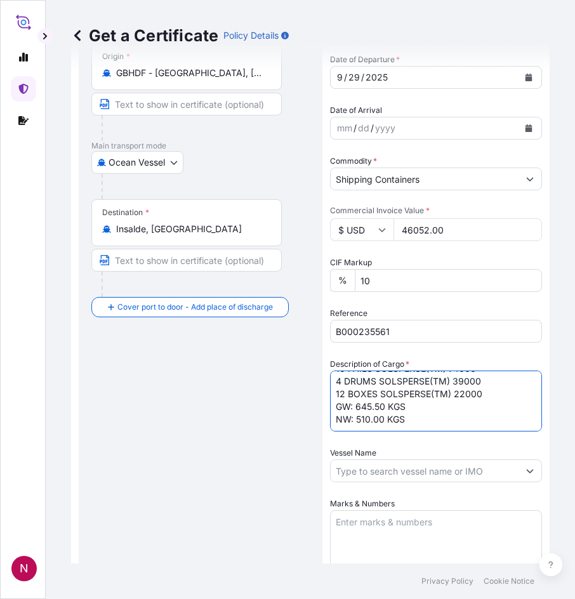
scroll to position [27, 0]
click at [394, 407] on textarea "24 PAILS SOLSPERSE(TM) 24000 SC 10 PAILS SOLSPERSE(TM) 74000 4 DRUMS SOLSPERSE(…" at bounding box center [436, 401] width 212 height 61
drag, startPoint x: 355, startPoint y: 406, endPoint x: 386, endPoint y: 408, distance: 31.2
click at [387, 408] on textarea "24 PAILS SOLSPERSE(TM) 24000 SC 10 PAILS SOLSPERSE(TM) 74000 4 DRUMS SOLSPERSE(…" at bounding box center [436, 401] width 212 height 61
paste textarea "1,993.1000"
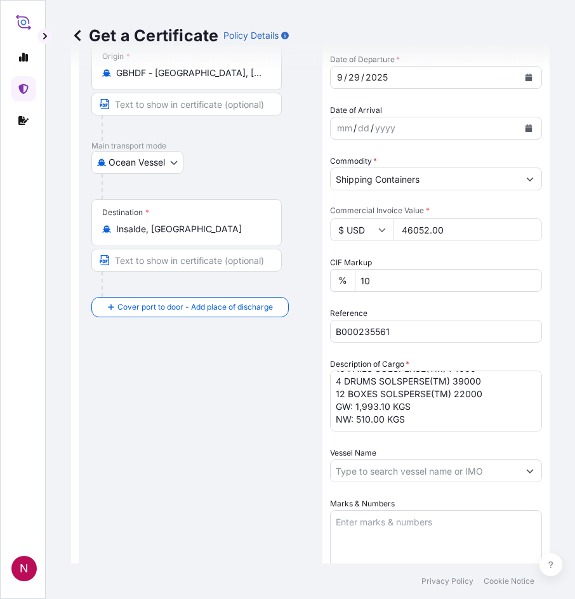
drag, startPoint x: 382, startPoint y: 455, endPoint x: 344, endPoint y: 417, distance: 53.9
click at [382, 455] on div "Vessel Name" at bounding box center [436, 465] width 212 height 36
drag, startPoint x: 357, startPoint y: 419, endPoint x: 386, endPoint y: 422, distance: 29.3
click at [386, 422] on textarea "24 PAILS SOLSPERSE(TM) 24000 SC 10 PAILS SOLSPERSE(TM) 74000 4 DRUMS SOLSPERSE(…" at bounding box center [436, 401] width 212 height 61
paste textarea "1,640.0000"
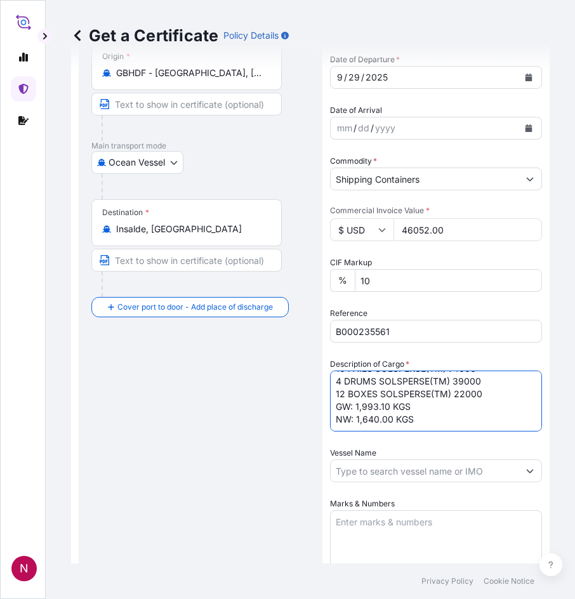
type textarea "24 PAILS SOLSPERSE(TM) 24000 SC 10 PAILS SOLSPERSE(TM) 74000 4 DRUMS SOLSPERSE(…"
drag, startPoint x: 200, startPoint y: 485, endPoint x: 267, endPoint y: 476, distance: 67.4
click at [200, 485] on div "Route Details Reset Route Details Cover door to port - Add loading place Place …" at bounding box center [200, 426] width 218 height 925
click at [375, 472] on input "Vessel Name" at bounding box center [425, 471] width 188 height 23
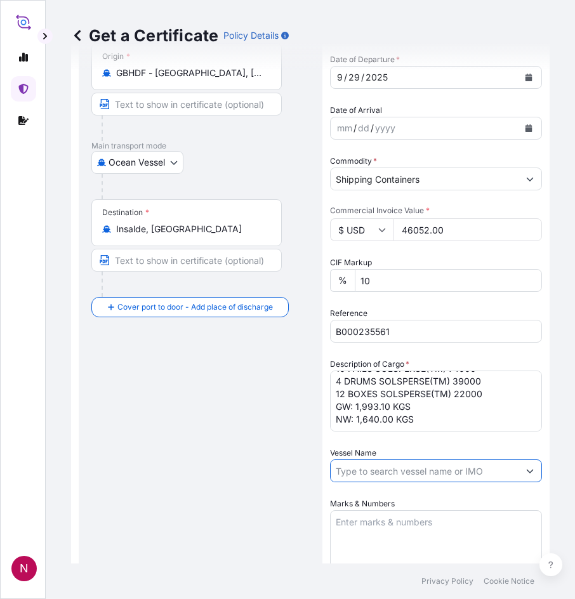
paste input "ALULA EXPRESS"
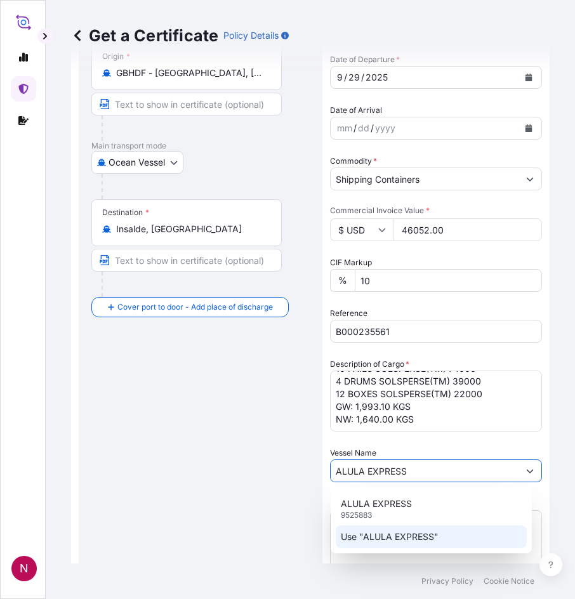
click at [398, 537] on p "Use "ALULA EXPRESS"" at bounding box center [390, 537] width 98 height 13
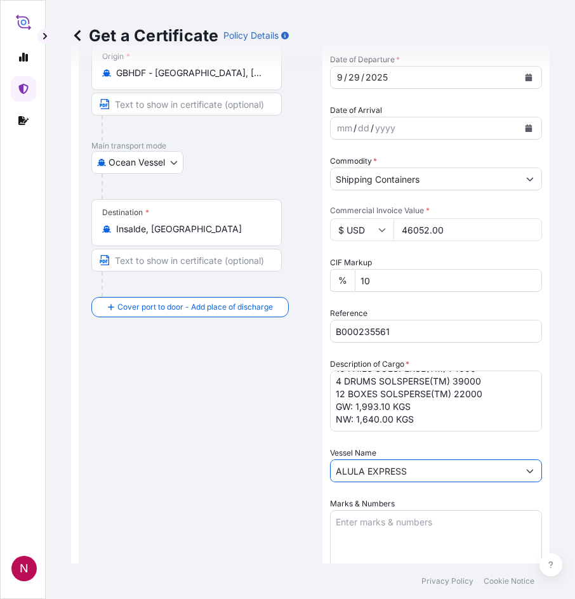
type input "ALULA EXPRESS"
click at [227, 454] on div "Route Details Reset Route Details Cover door to port - Add loading place Place …" at bounding box center [200, 426] width 218 height 925
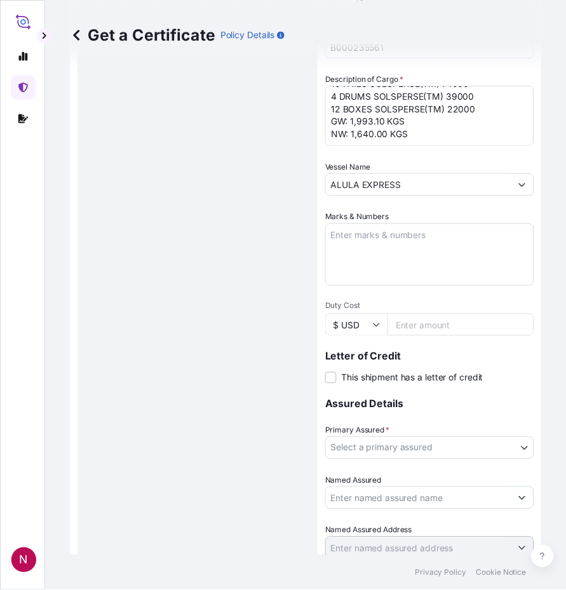
scroll to position [445, 0]
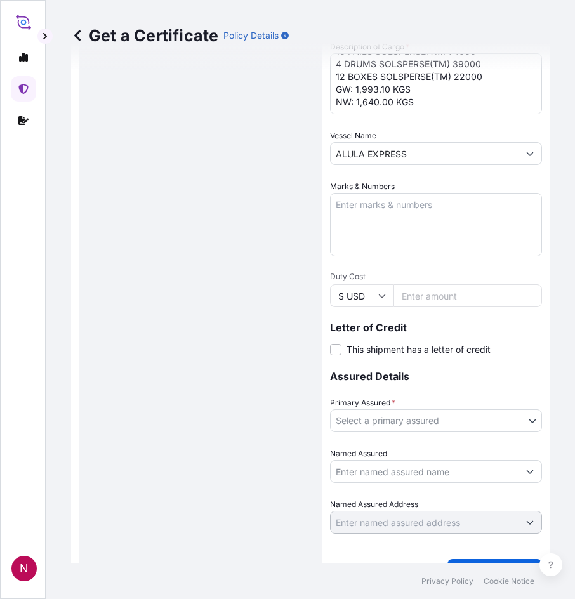
click at [384, 423] on body "2 options available. N Get a Certificate Policy Details Route Details Reset Rou…" at bounding box center [287, 299] width 575 height 599
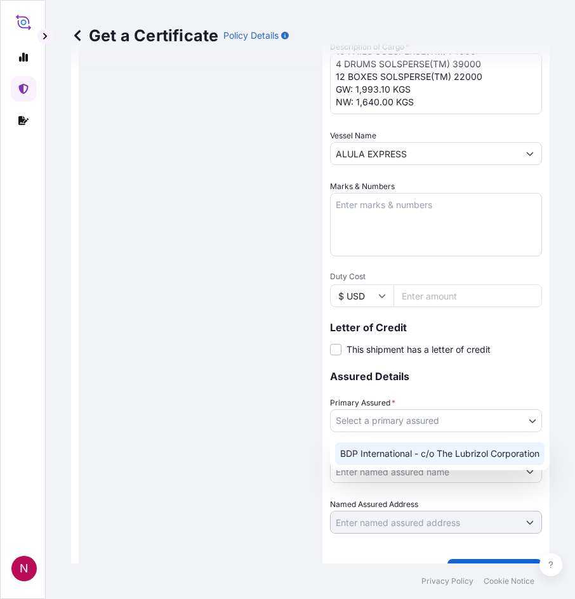
click at [392, 460] on div "BDP International - c/o The Lubrizol Corporation" at bounding box center [440, 454] width 210 height 23
select select "31972"
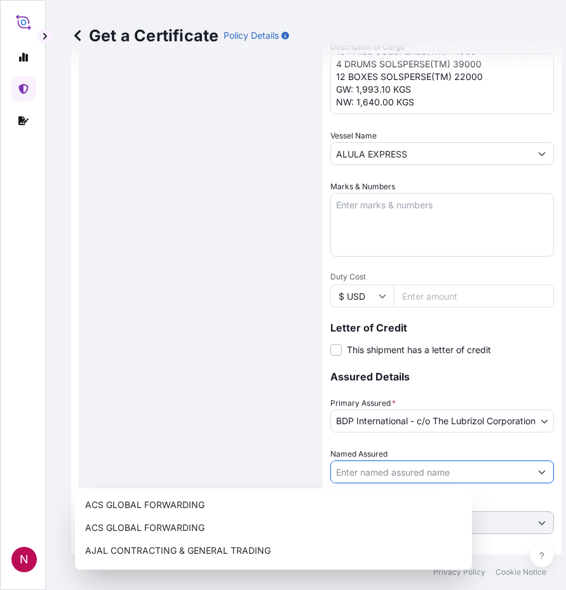
click at [393, 478] on input "Named Assured" at bounding box center [430, 471] width 199 height 23
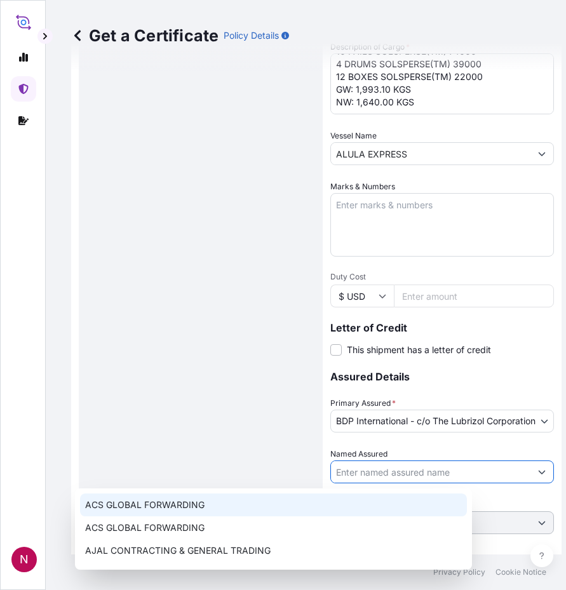
click at [183, 387] on div "Route Details Reset Route Details Cover door to port - Add loading place Place …" at bounding box center [200, 109] width 218 height 925
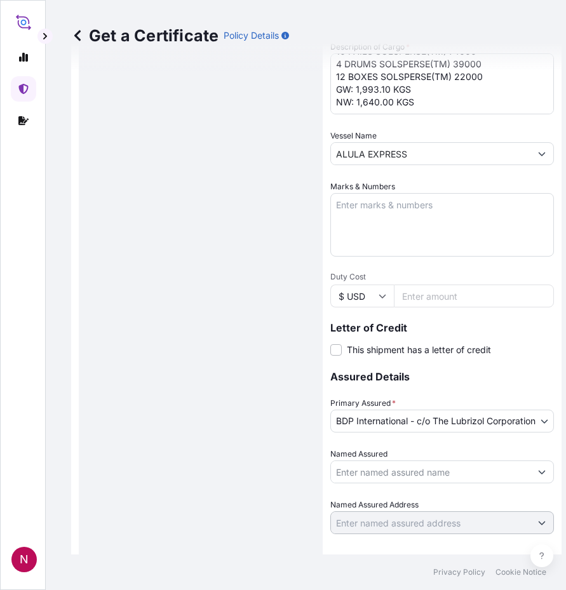
click at [235, 445] on div "Route Details Reset Route Details Cover door to port - Add loading place Place …" at bounding box center [200, 109] width 218 height 925
click at [452, 471] on input "Named Assured" at bounding box center [430, 471] width 199 height 23
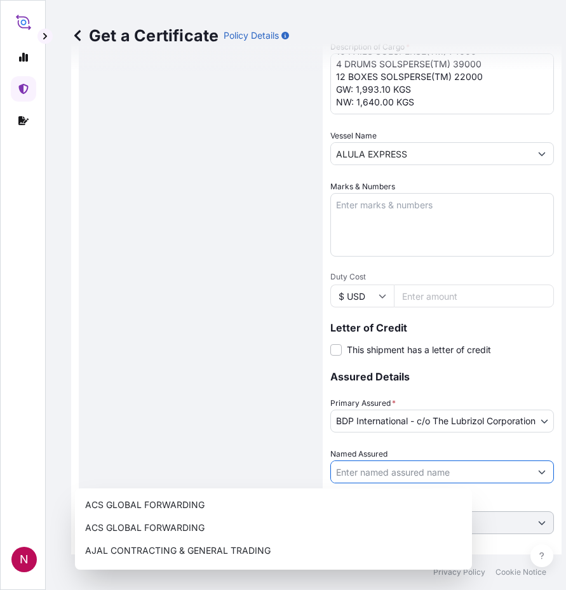
paste input "SIEGWERK INDIA PRIVATE LIMITED"
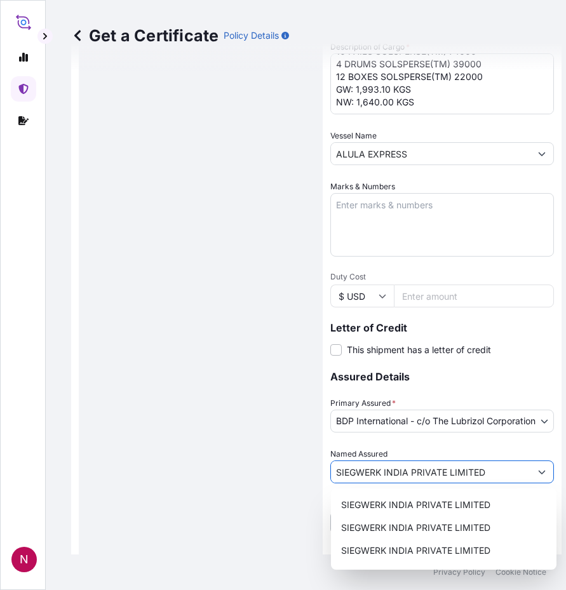
type input "SIEGWERK INDIA PRIVATE LIMITED"
click at [512, 448] on div "Named Assured SIEGWERK INDIA PRIVATE LIMITED" at bounding box center [442, 466] width 224 height 36
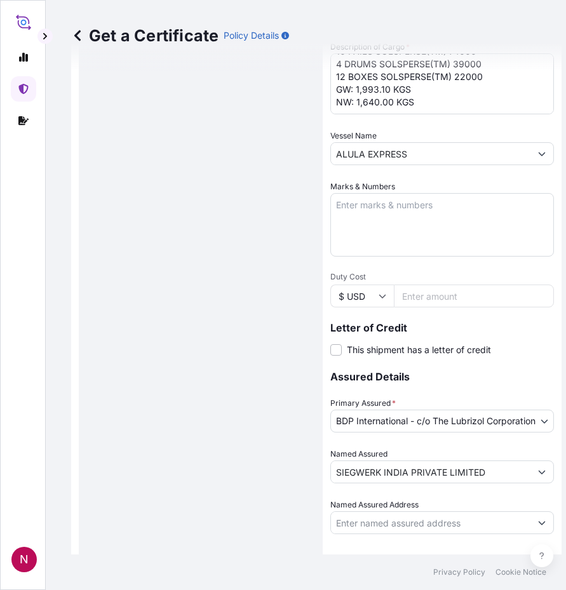
click at [236, 421] on div "Route Details Reset Route Details Cover door to port - Add loading place Place …" at bounding box center [200, 109] width 218 height 925
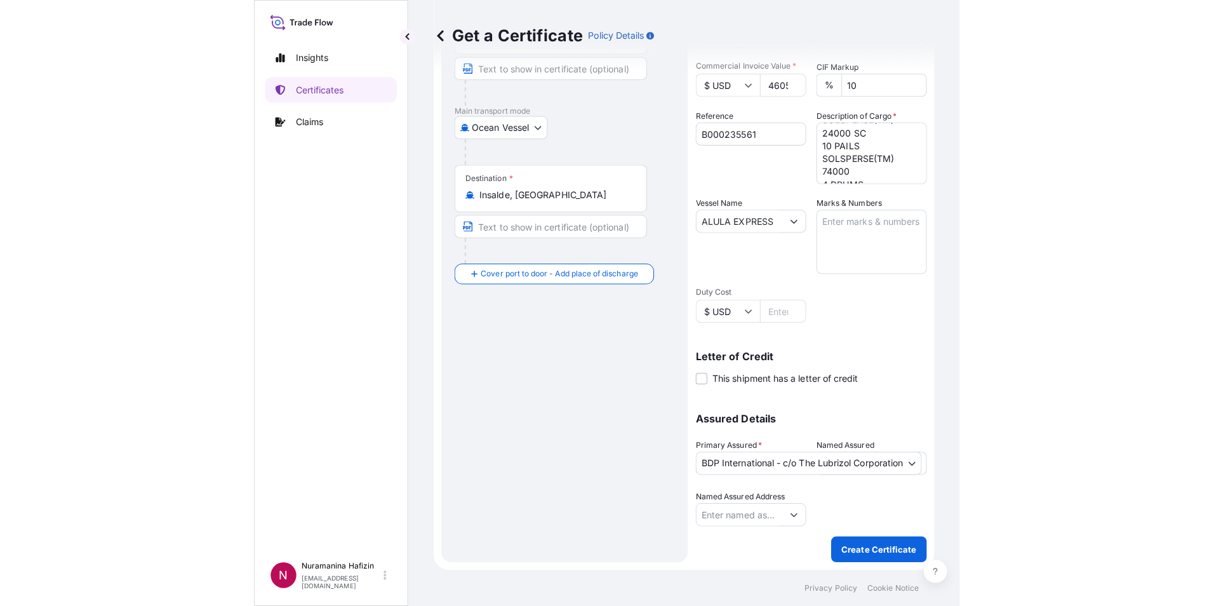
scroll to position [100, 0]
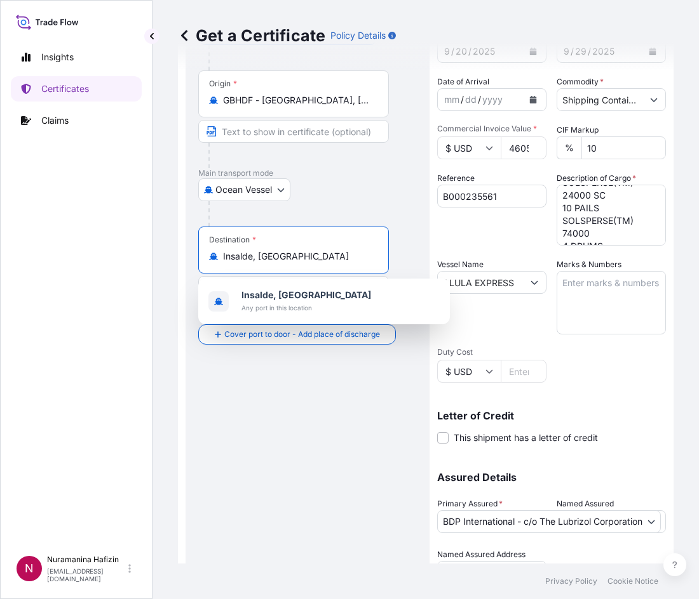
drag, startPoint x: 259, startPoint y: 252, endPoint x: 198, endPoint y: 248, distance: 61.1
click at [199, 248] on div "Destination * Insalde, [GEOGRAPHIC_DATA]" at bounding box center [293, 250] width 191 height 47
click at [297, 267] on div "Destination * Insalde, [GEOGRAPHIC_DATA]" at bounding box center [293, 250] width 191 height 47
click at [297, 263] on input "Insalde, [GEOGRAPHIC_DATA]" at bounding box center [298, 256] width 150 height 13
click at [297, 267] on div "Destination * Insalde, [GEOGRAPHIC_DATA]" at bounding box center [293, 250] width 191 height 47
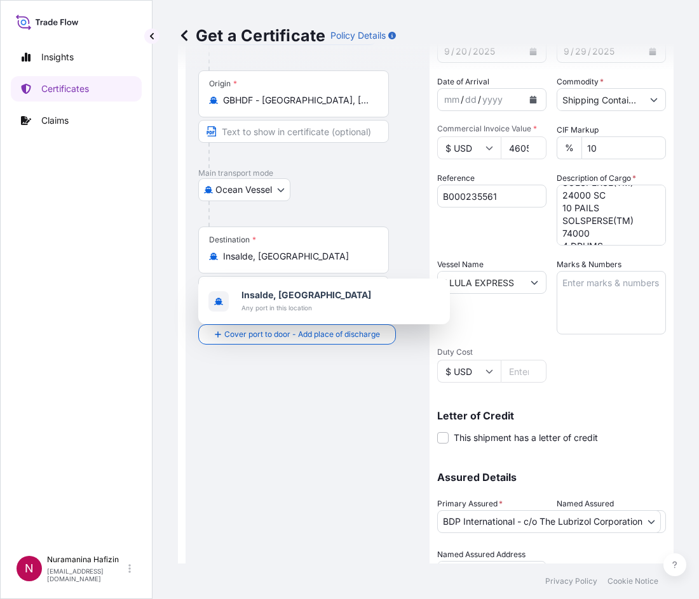
click at [297, 263] on input "Insalde, [GEOGRAPHIC_DATA]" at bounding box center [298, 256] width 150 height 13
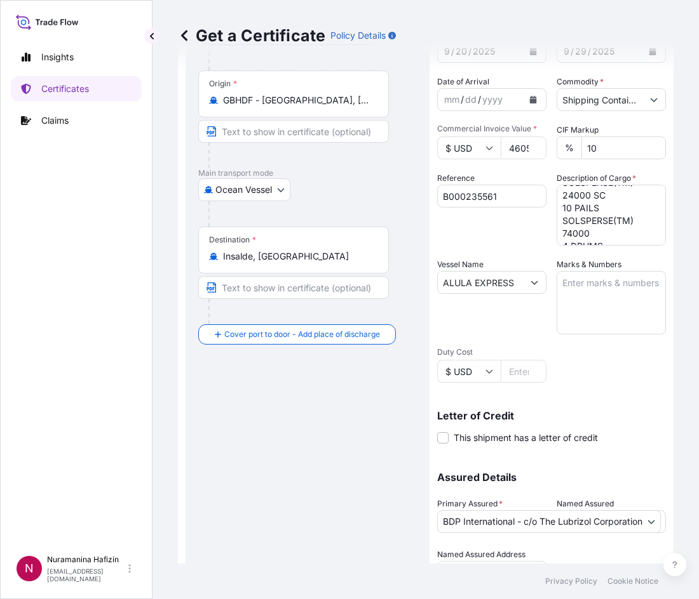
click at [297, 265] on div "Destination * Insalde, [GEOGRAPHIC_DATA]" at bounding box center [293, 250] width 191 height 47
click at [297, 263] on input "Insalde, [GEOGRAPHIC_DATA]" at bounding box center [298, 256] width 150 height 13
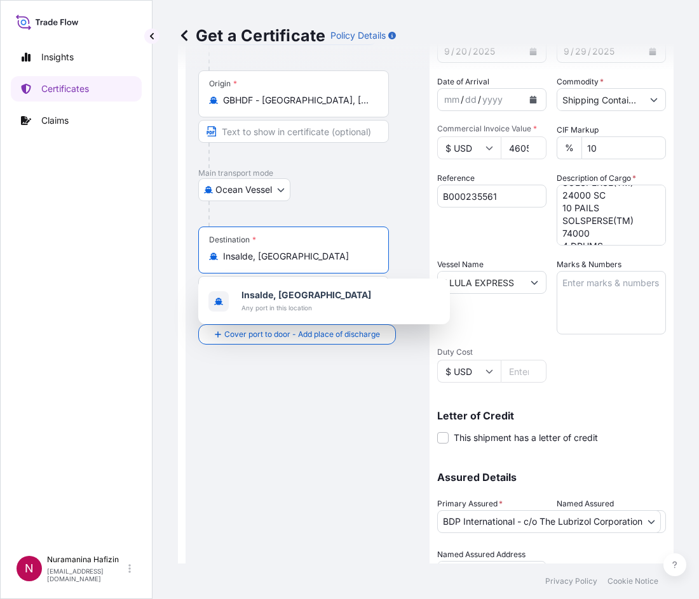
drag, startPoint x: 295, startPoint y: 257, endPoint x: 203, endPoint y: 258, distance: 92.1
click at [203, 258] on div "Destination * Insalde, [GEOGRAPHIC_DATA]" at bounding box center [293, 250] width 191 height 47
paste input "NHAVA SHEVA, [GEOGRAPHIC_DATA]"
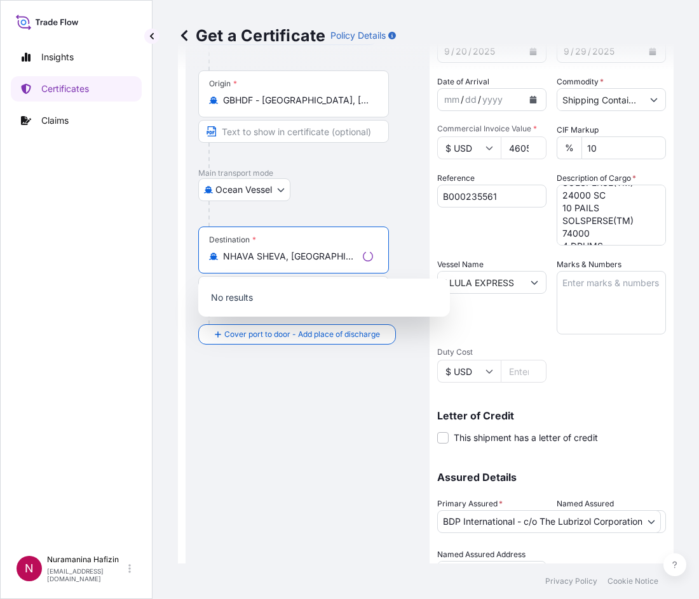
drag, startPoint x: 281, startPoint y: 259, endPoint x: 312, endPoint y: 261, distance: 31.2
click at [309, 260] on input "NHAVA SHEVA, [GEOGRAPHIC_DATA]" at bounding box center [290, 256] width 135 height 13
click at [304, 264] on div "Destination * Insalde, [GEOGRAPHIC_DATA]" at bounding box center [293, 250] width 191 height 47
click at [304, 263] on input "Insalde, [GEOGRAPHIC_DATA]" at bounding box center [290, 256] width 135 height 13
drag, startPoint x: 293, startPoint y: 259, endPoint x: 148, endPoint y: 244, distance: 145.5
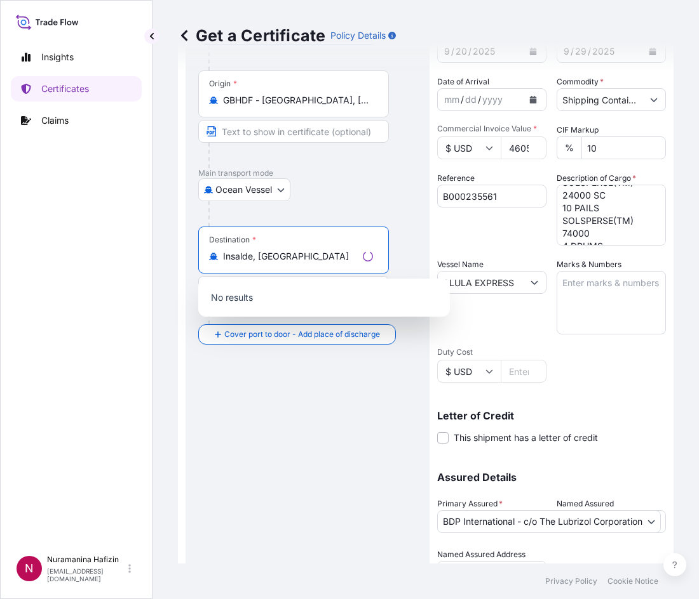
click at [148, 244] on div "Insights Certificates Claims N Nuramanina Hafizin [EMAIL_ADDRESS][DOMAIN_NAME] …" at bounding box center [349, 299] width 699 height 599
paste input "NHAVA SHEVA, [GEOGRAPHIC_DATA]"
drag, startPoint x: 286, startPoint y: 258, endPoint x: 331, endPoint y: 269, distance: 46.5
click at [331, 269] on div "Destination * NHAVA SHEVA, [GEOGRAPHIC_DATA]" at bounding box center [293, 250] width 191 height 47
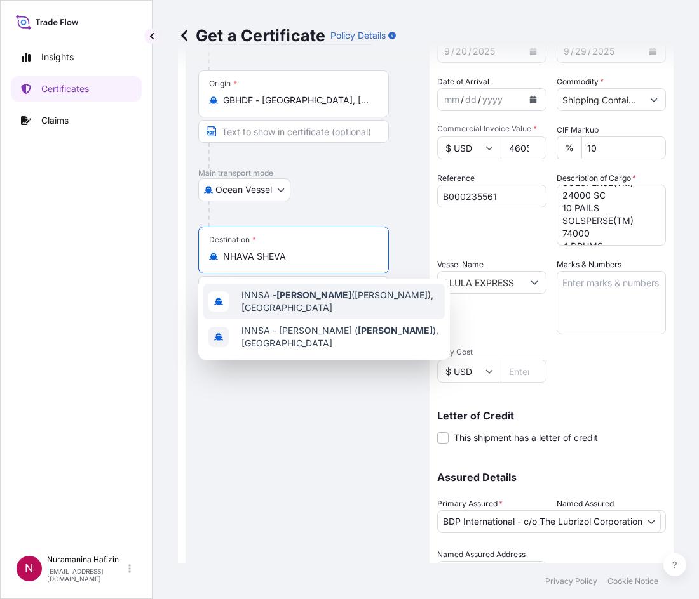
click at [343, 299] on span "INNSA - [GEOGRAPHIC_DATA] ([PERSON_NAME]), [GEOGRAPHIC_DATA]" at bounding box center [340, 301] width 198 height 25
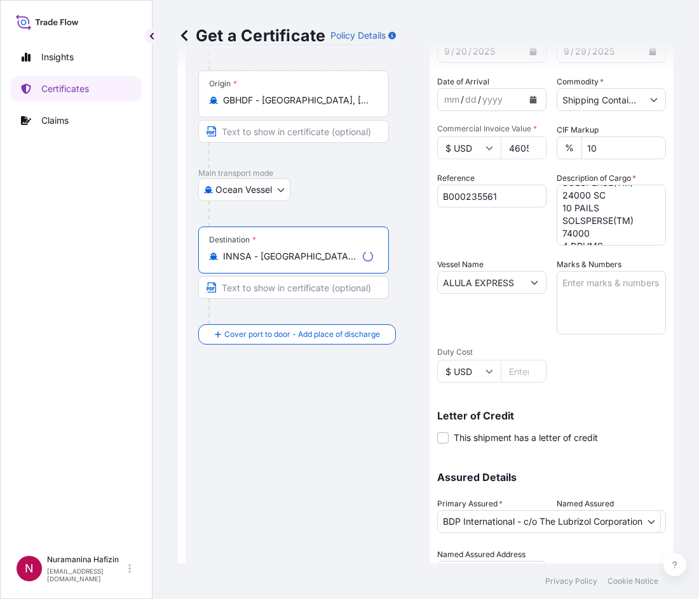
type input "INNSA - [GEOGRAPHIC_DATA] ([PERSON_NAME]), [GEOGRAPHIC_DATA]"
click at [312, 431] on div "Route Details Reset Route Details Cover door to port - Add loading place Place …" at bounding box center [307, 299] width 218 height 615
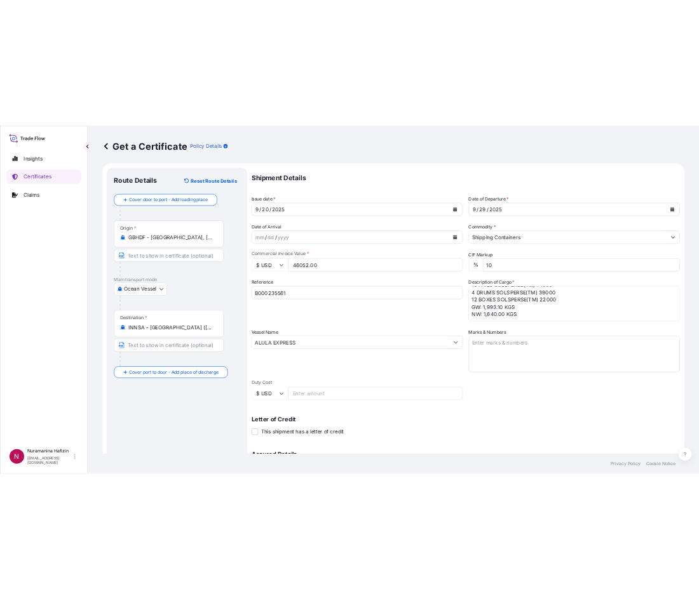
scroll to position [0, 0]
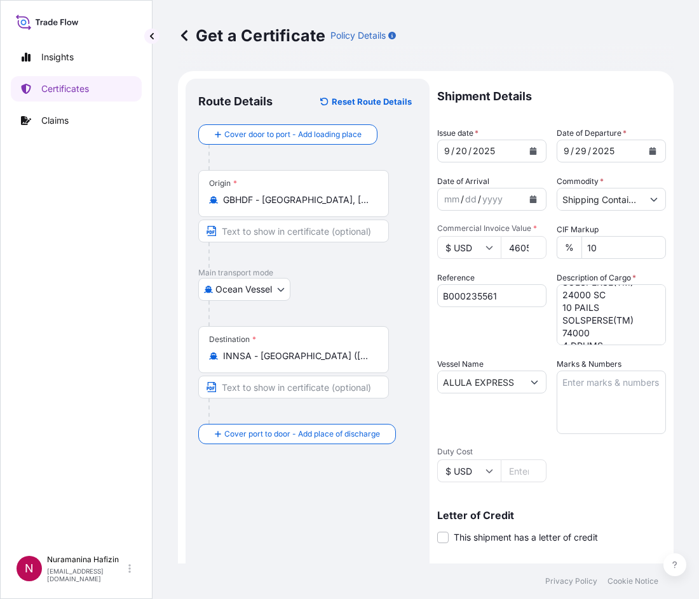
drag, startPoint x: 403, startPoint y: 284, endPoint x: 432, endPoint y: 298, distance: 32.4
click at [403, 284] on div "Ocean Vessel Air Barge Barge in Tow Rail Road [GEOGRAPHIC_DATA]" at bounding box center [307, 289] width 218 height 23
click at [285, 493] on div "Route Details Reset Route Details Cover door to port - Add loading place Place …" at bounding box center [307, 398] width 218 height 615
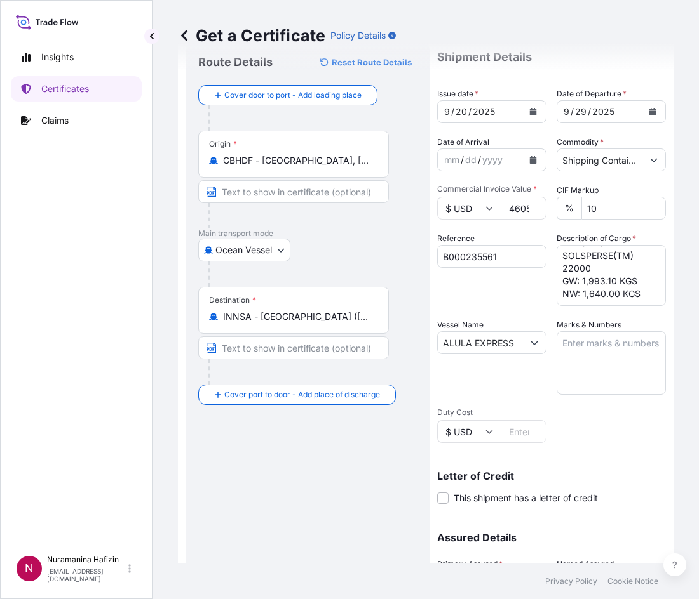
scroll to position [127, 0]
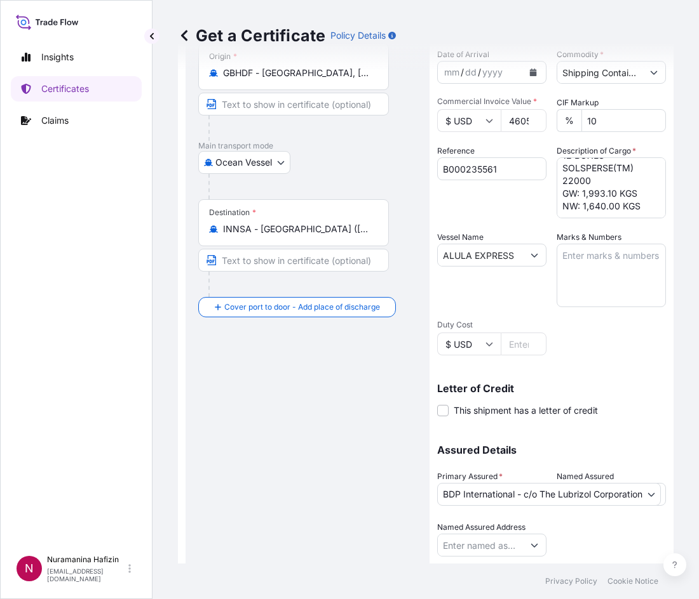
click at [321, 423] on div "Route Details Reset Route Details Cover door to port - Add loading place Place …" at bounding box center [307, 271] width 218 height 615
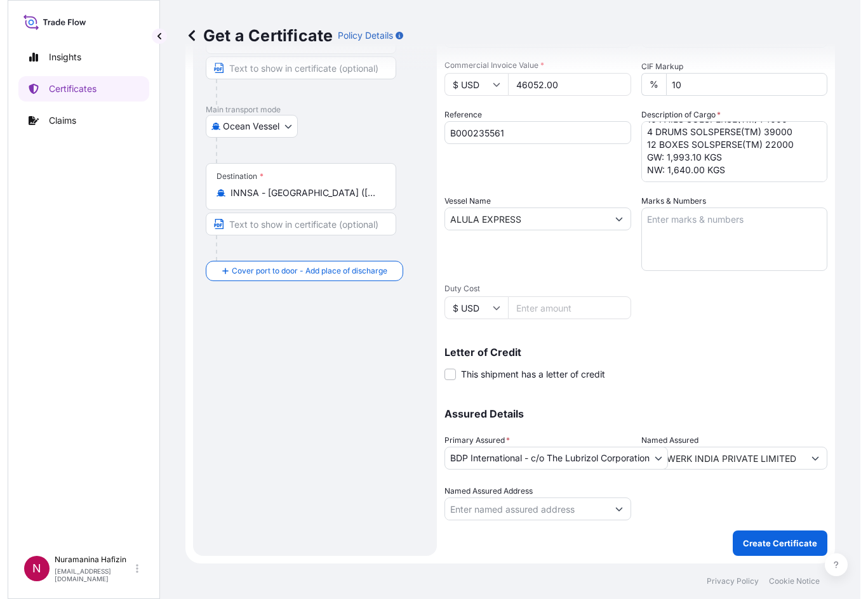
scroll to position [27, 0]
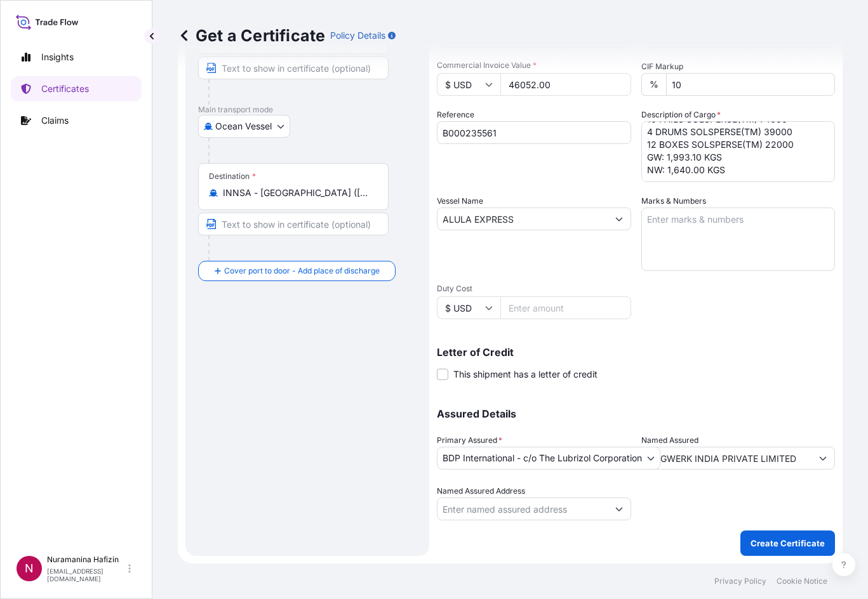
click at [296, 398] on div "Route Details Reset Route Details Cover door to port - Add loading place Place …" at bounding box center [307, 235] width 218 height 615
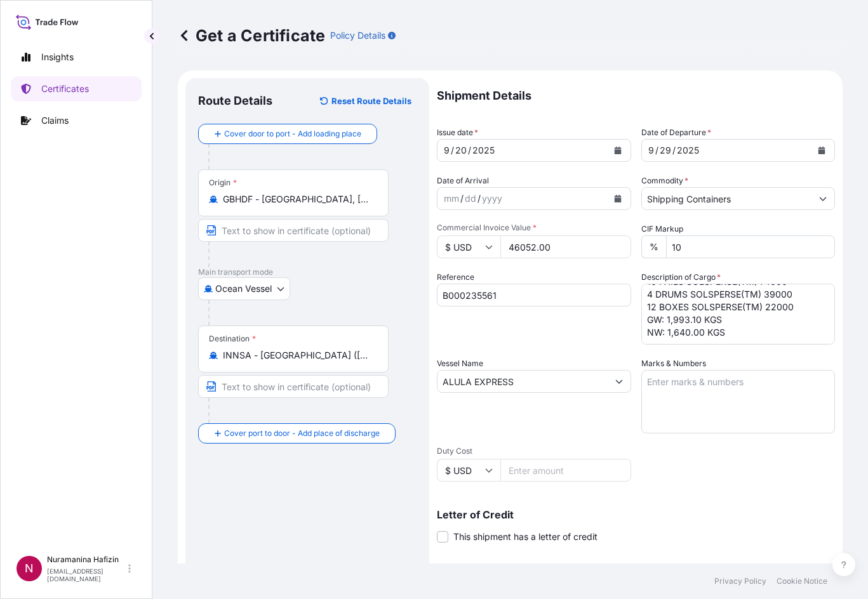
scroll to position [0, 0]
click at [566, 55] on div "Get a Certificate Policy Details" at bounding box center [510, 35] width 665 height 71
click at [120, 330] on div "Insights Certificates Claims" at bounding box center [76, 291] width 131 height 516
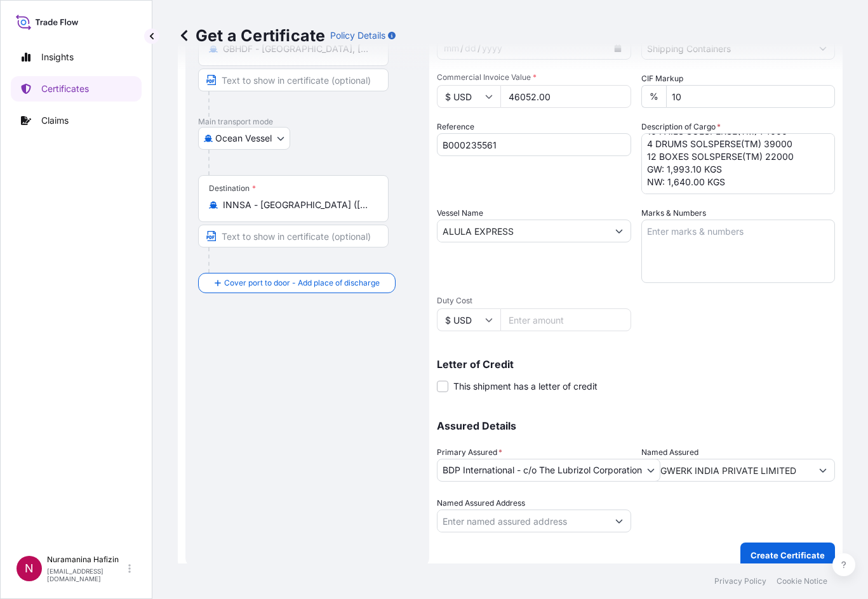
scroll to position [163, 0]
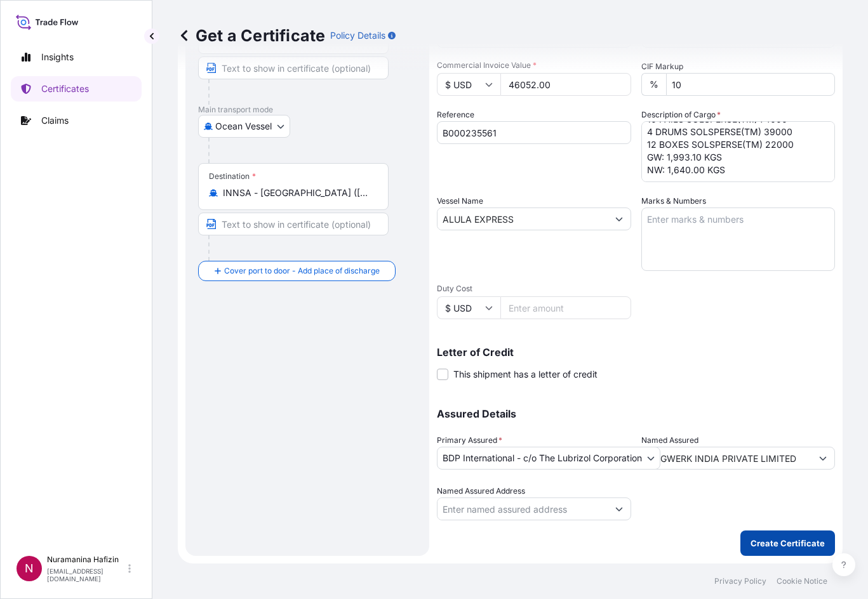
click at [760, 551] on button "Create Certificate" at bounding box center [787, 543] width 95 height 25
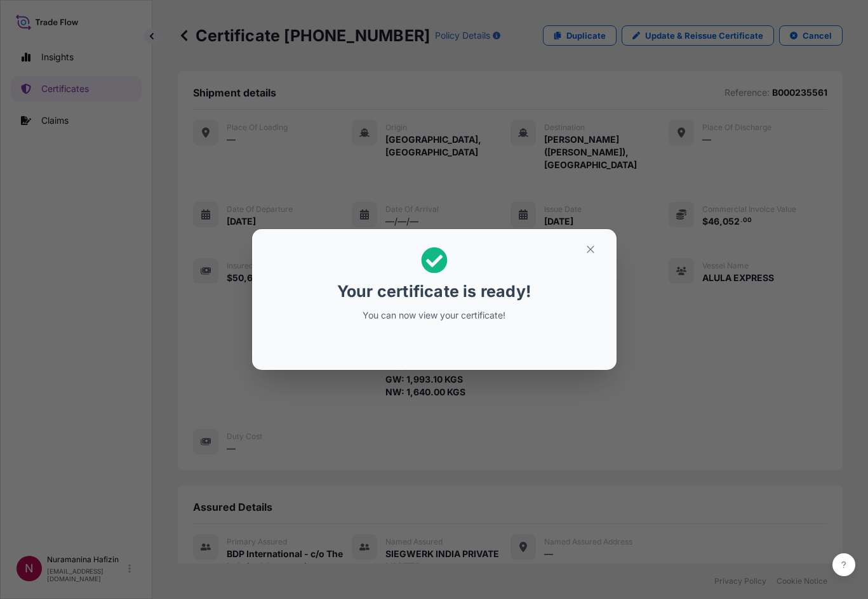
click at [48, 236] on div "Your certificate is ready! You can now view your certificate!" at bounding box center [434, 299] width 868 height 599
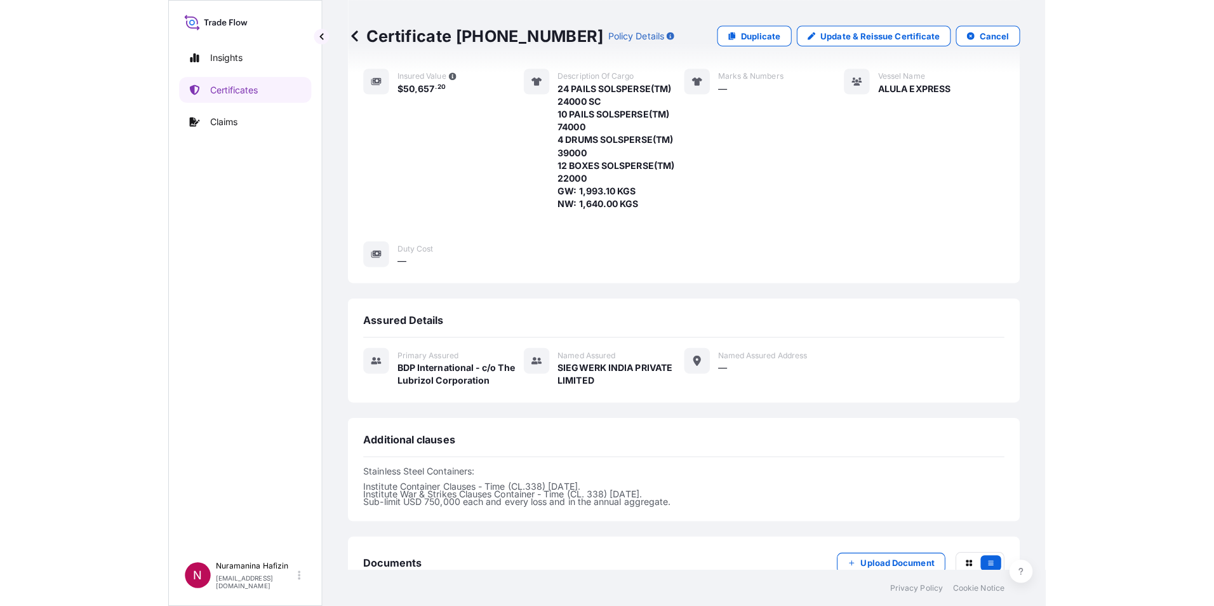
scroll to position [343, 0]
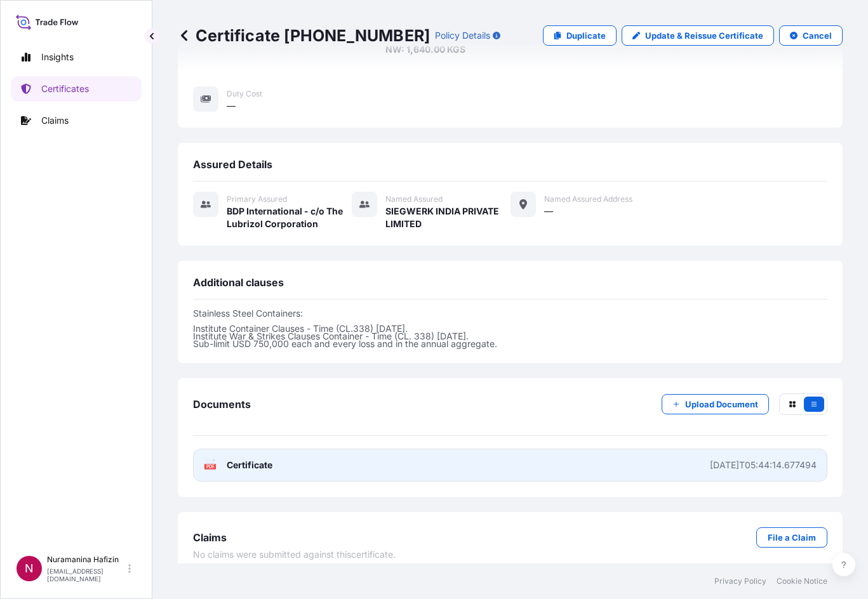
click at [265, 459] on span "Certificate" at bounding box center [250, 465] width 46 height 13
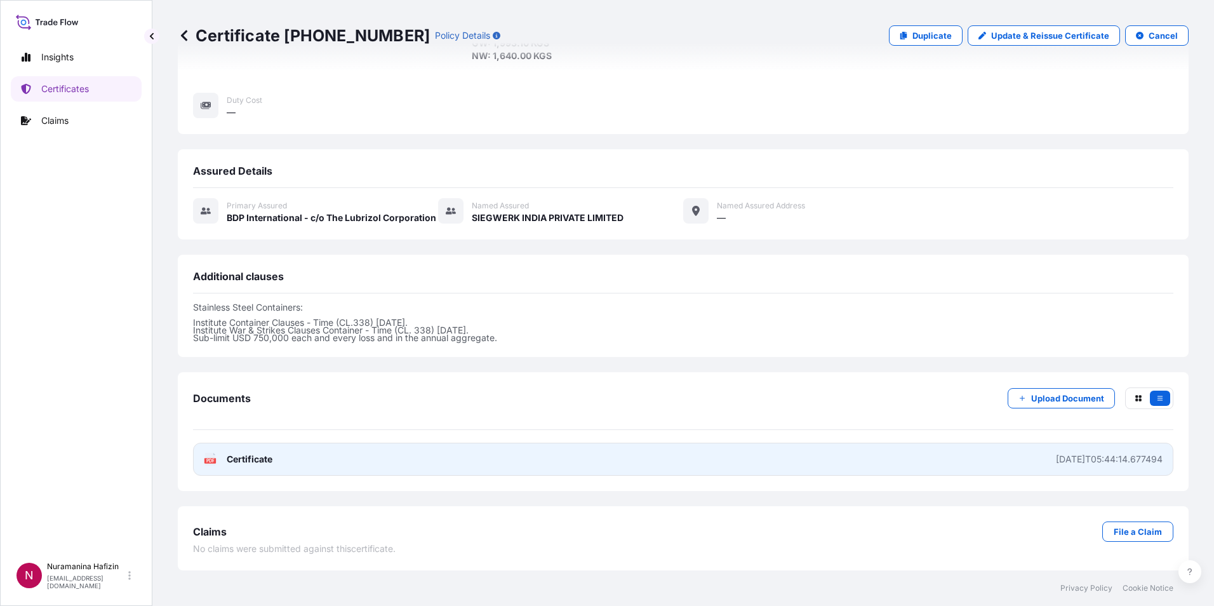
scroll to position [260, 0]
